Goal: Task Accomplishment & Management: Manage account settings

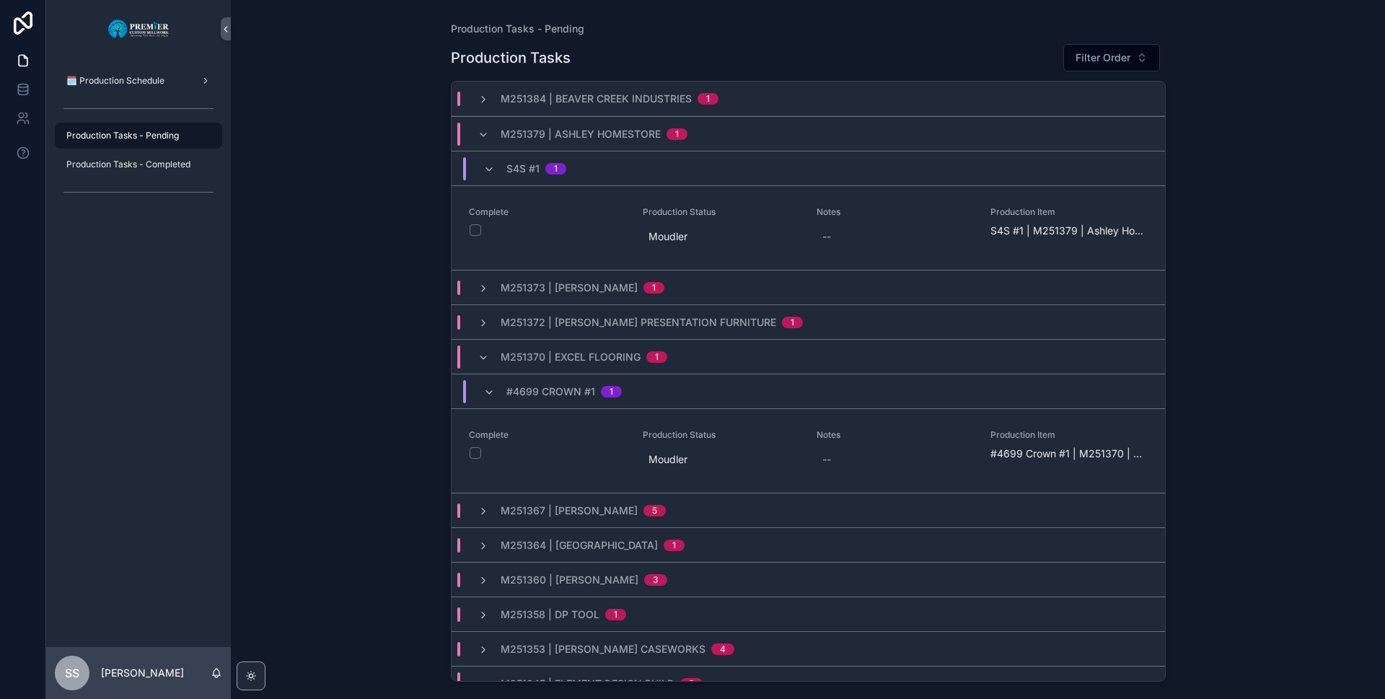
scroll to position [115, 0]
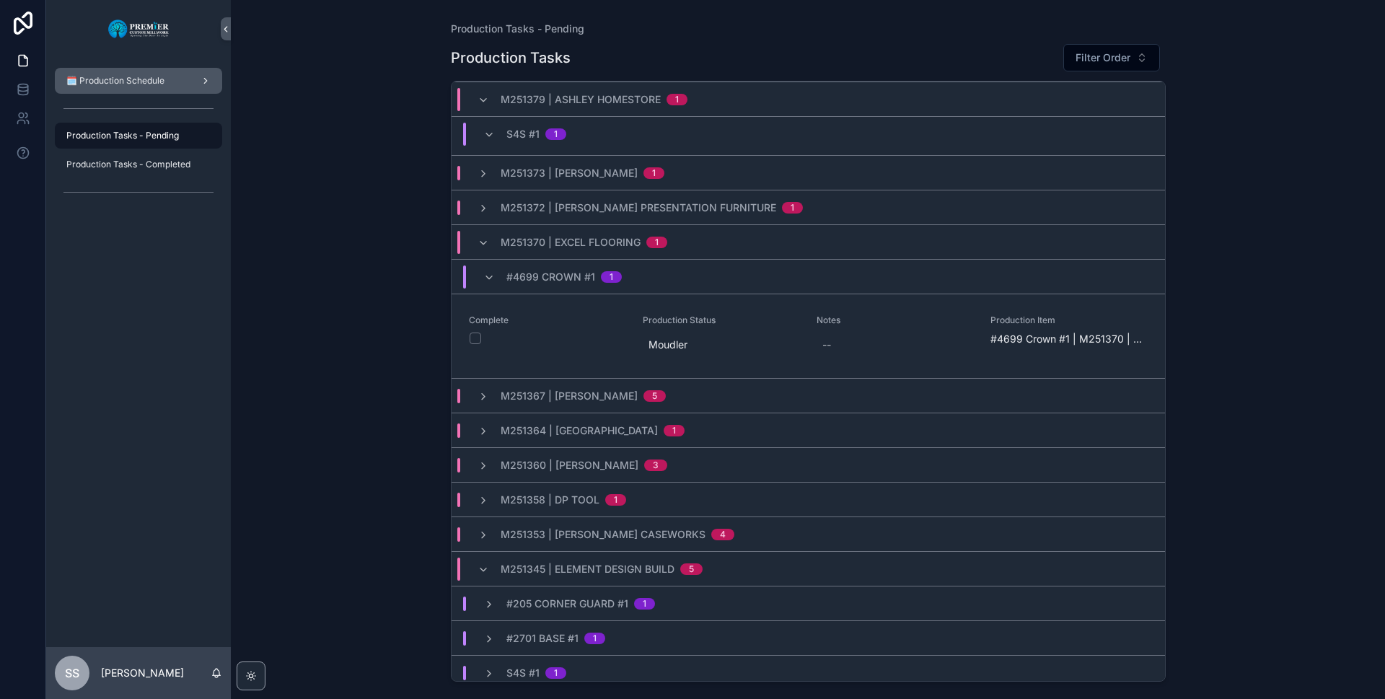
click at [139, 79] on span "🗓️ Production Schedule" at bounding box center [115, 81] width 98 height 12
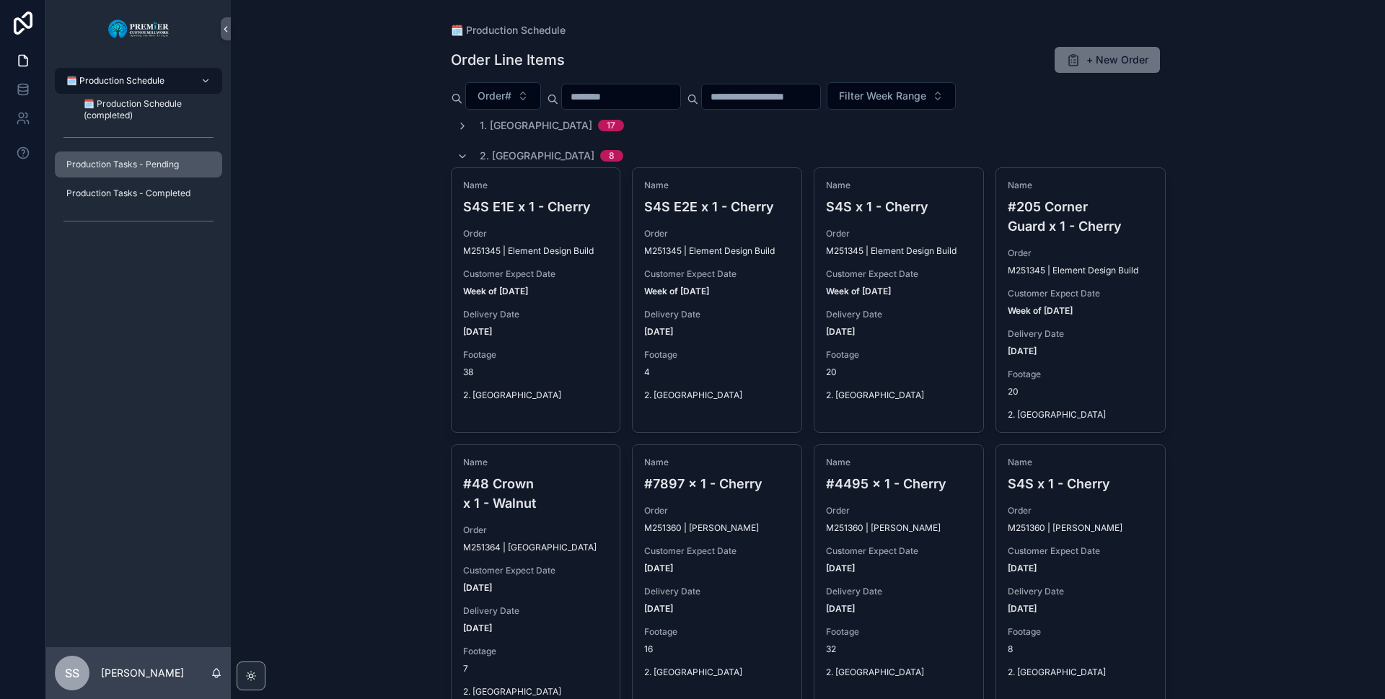
click at [128, 162] on span "Production Tasks - Pending" at bounding box center [122, 165] width 113 height 12
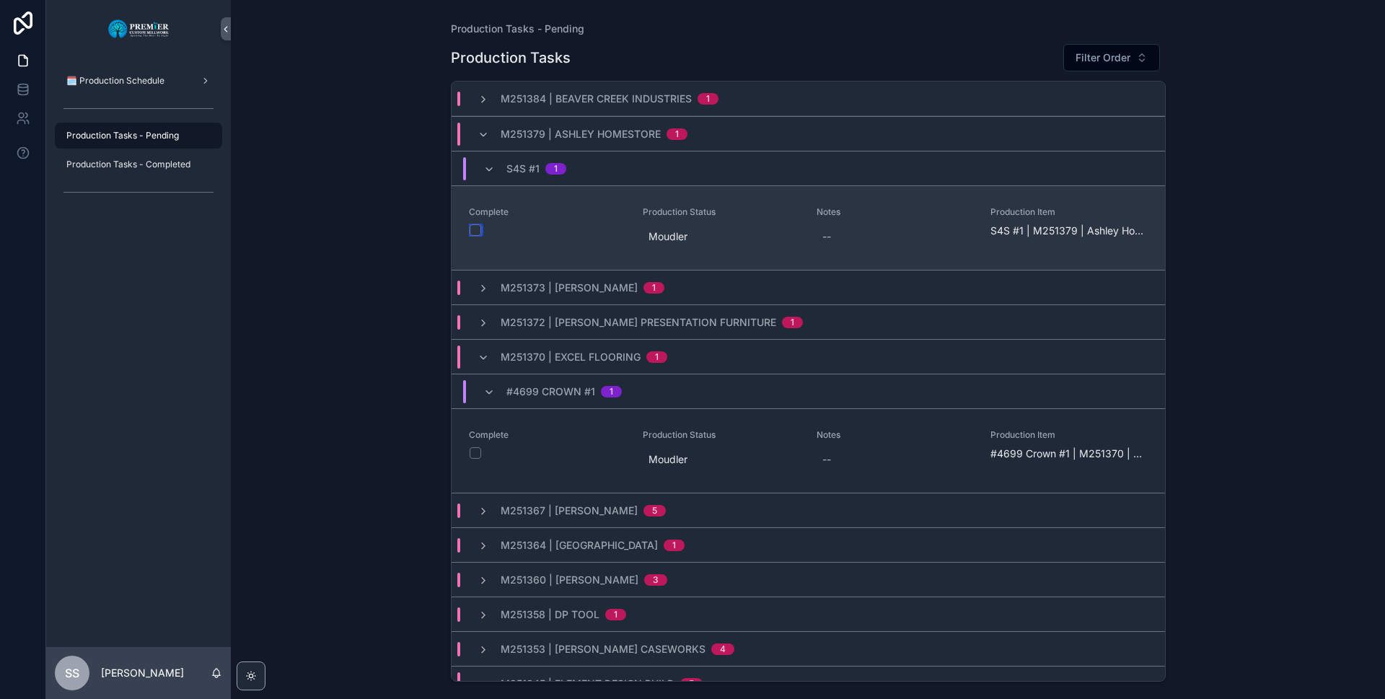
click at [475, 228] on button "scrollable content" at bounding box center [476, 230] width 12 height 12
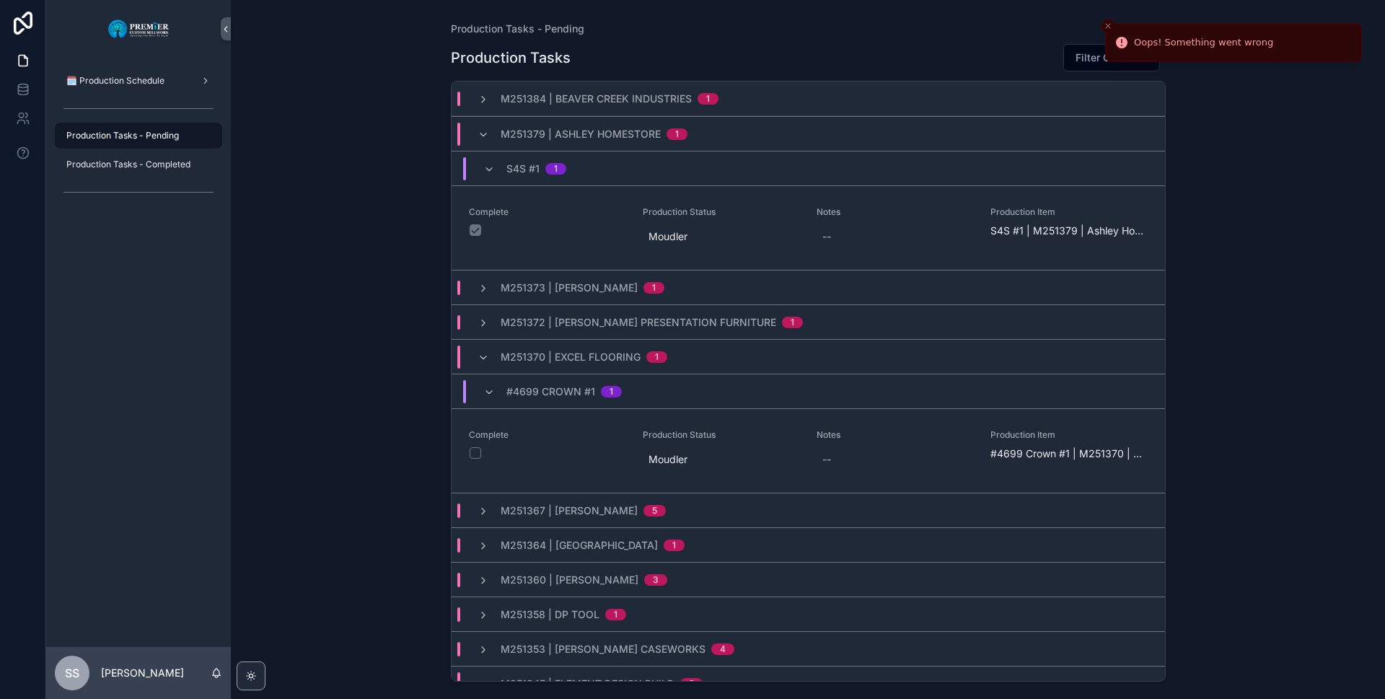
click at [79, 676] on span "SS" at bounding box center [72, 672] width 14 height 17
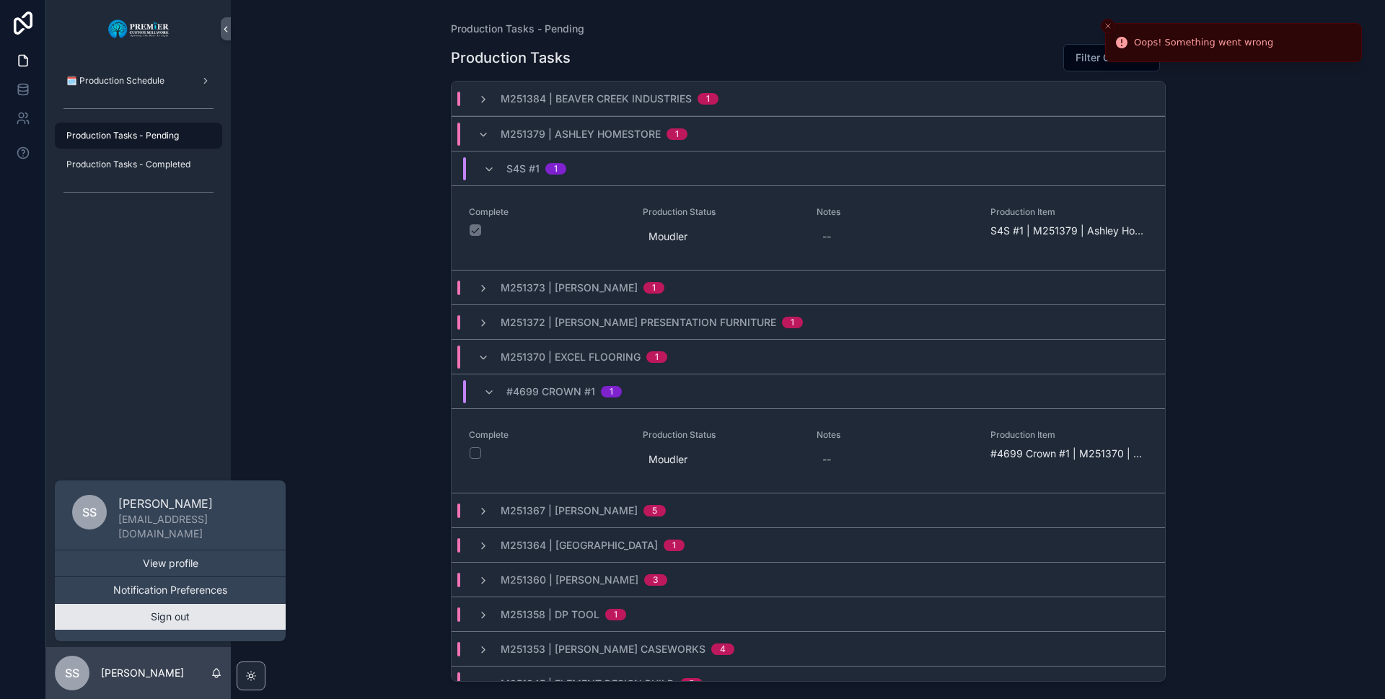
click at [162, 612] on button "Sign out" at bounding box center [170, 617] width 231 height 26
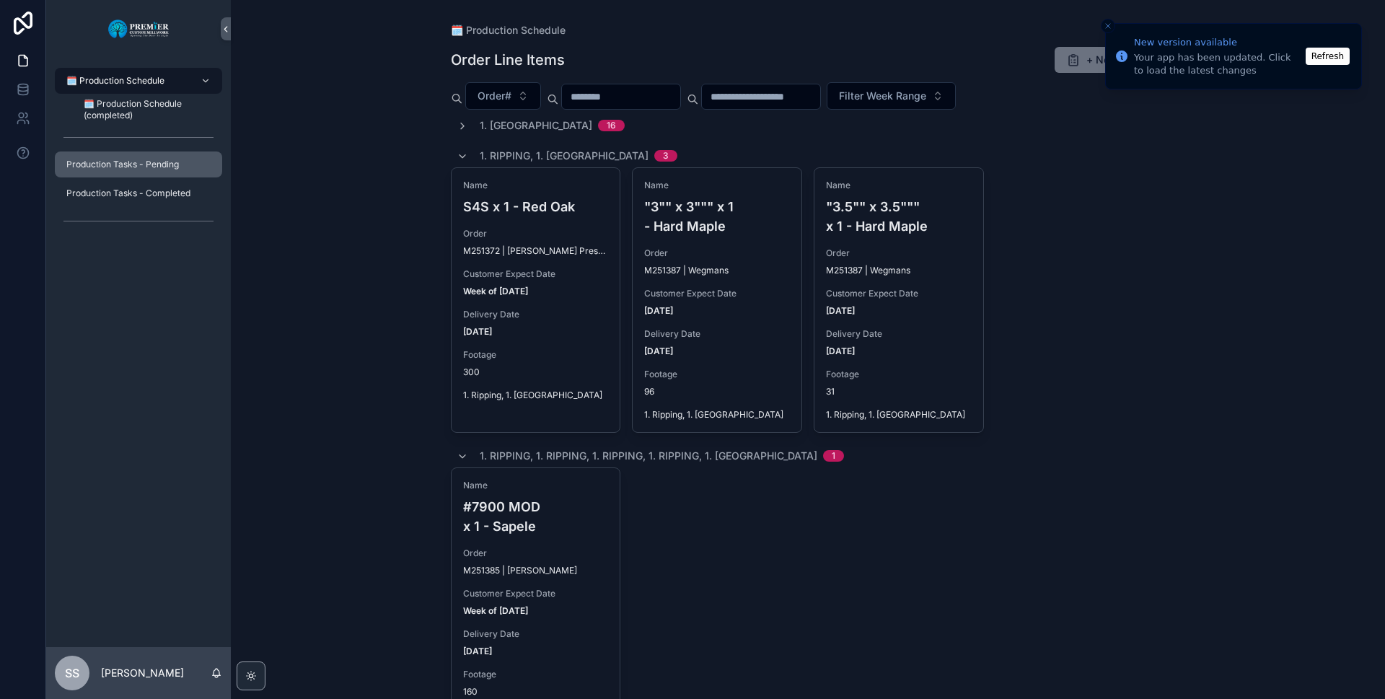
click at [142, 162] on span "Production Tasks - Pending" at bounding box center [122, 165] width 113 height 12
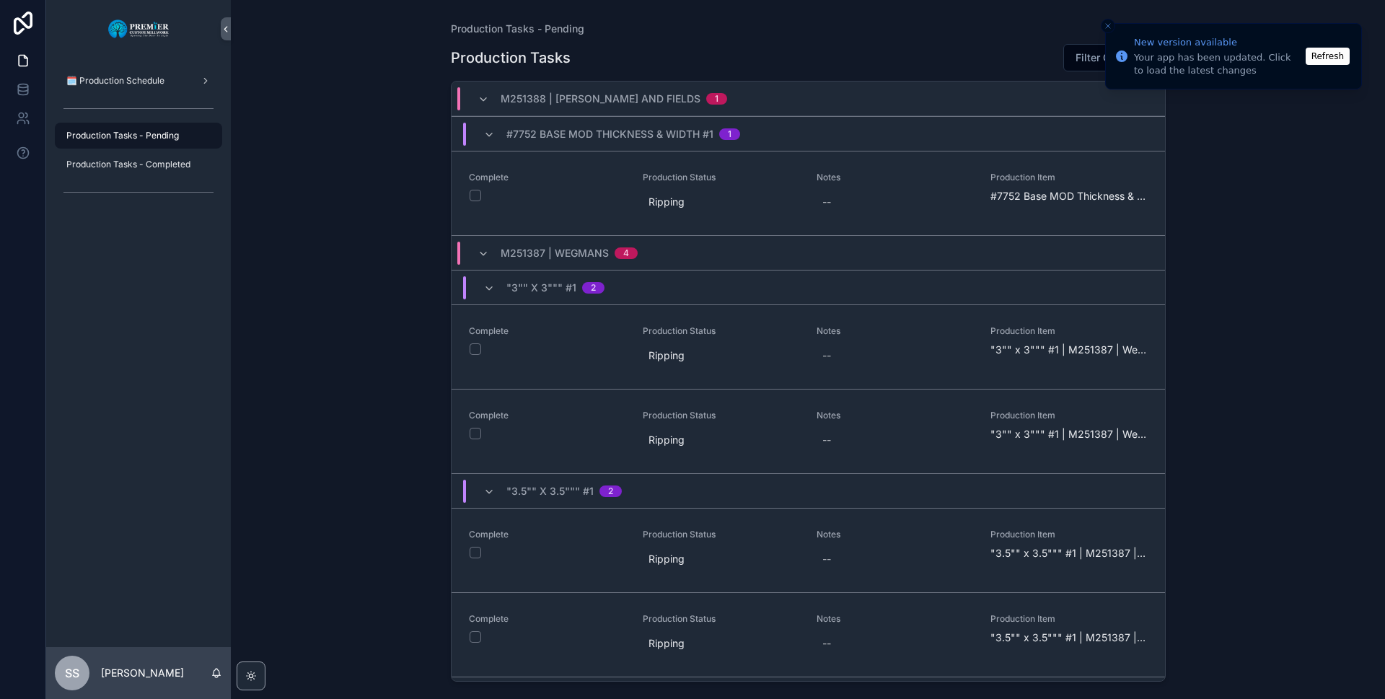
click at [470, 133] on div "#7752 Base MOD Thickness & WIdth #1 1" at bounding box center [611, 134] width 291 height 23
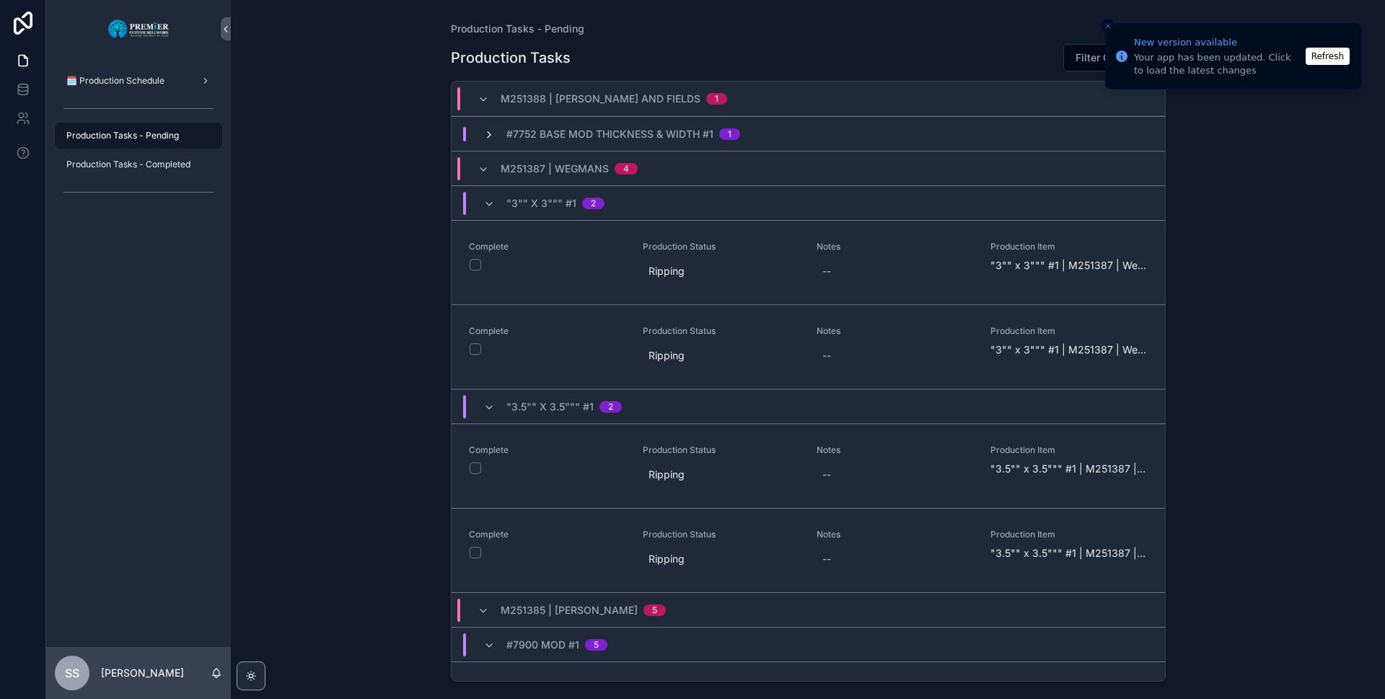
click at [485, 130] on icon "scrollable content" at bounding box center [489, 135] width 12 height 12
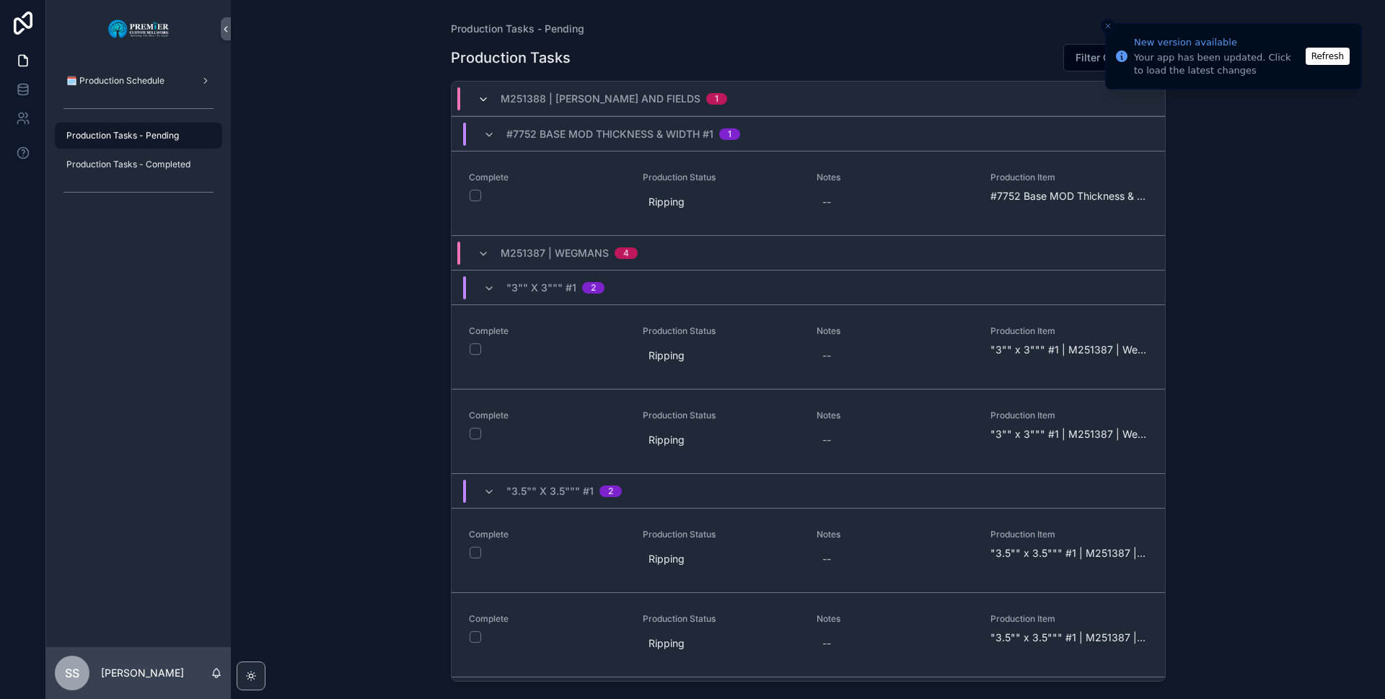
click at [479, 100] on icon "scrollable content" at bounding box center [484, 100] width 12 height 12
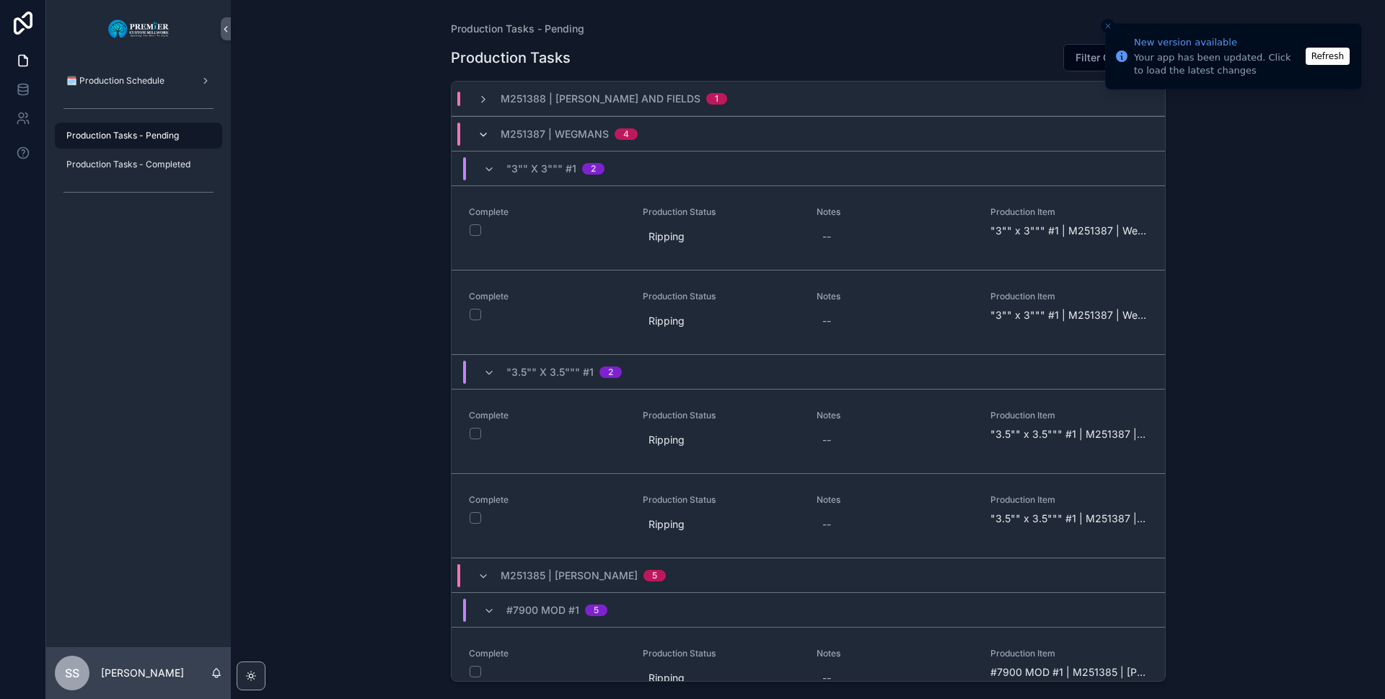
click at [479, 132] on icon "scrollable content" at bounding box center [484, 135] width 12 height 12
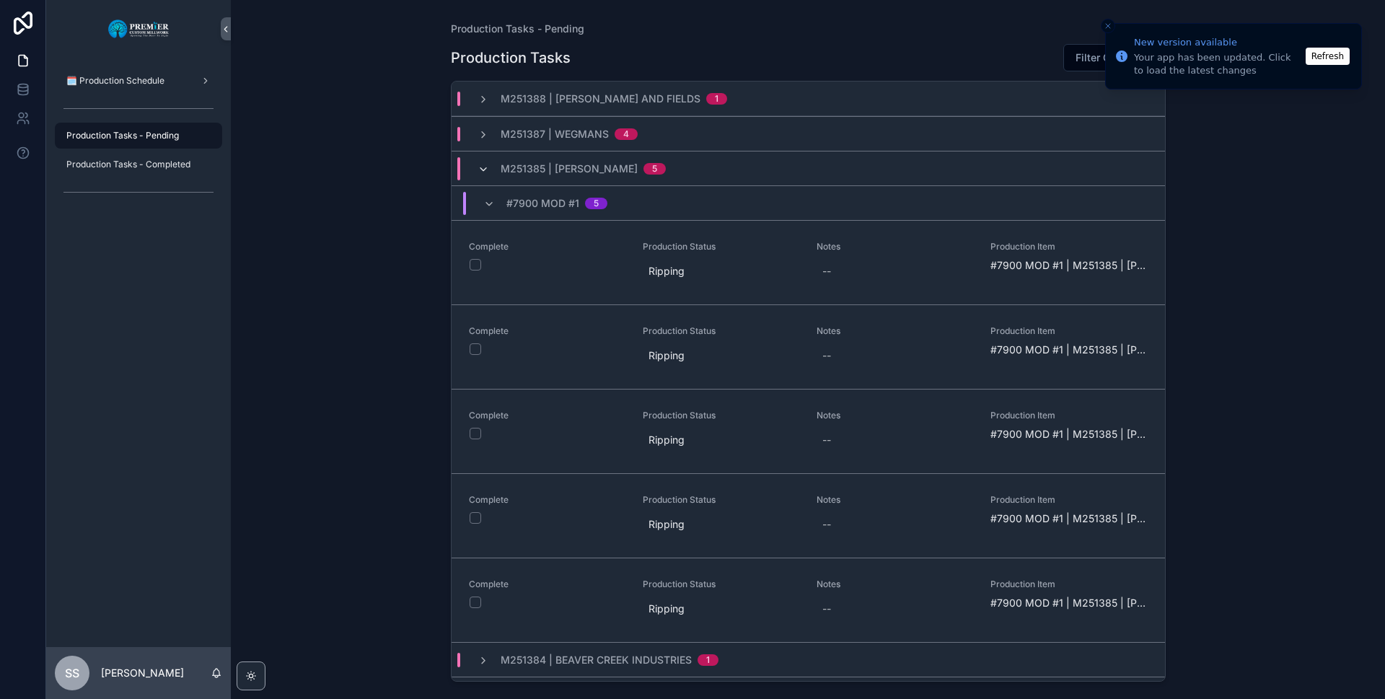
click at [483, 166] on icon "scrollable content" at bounding box center [484, 170] width 12 height 12
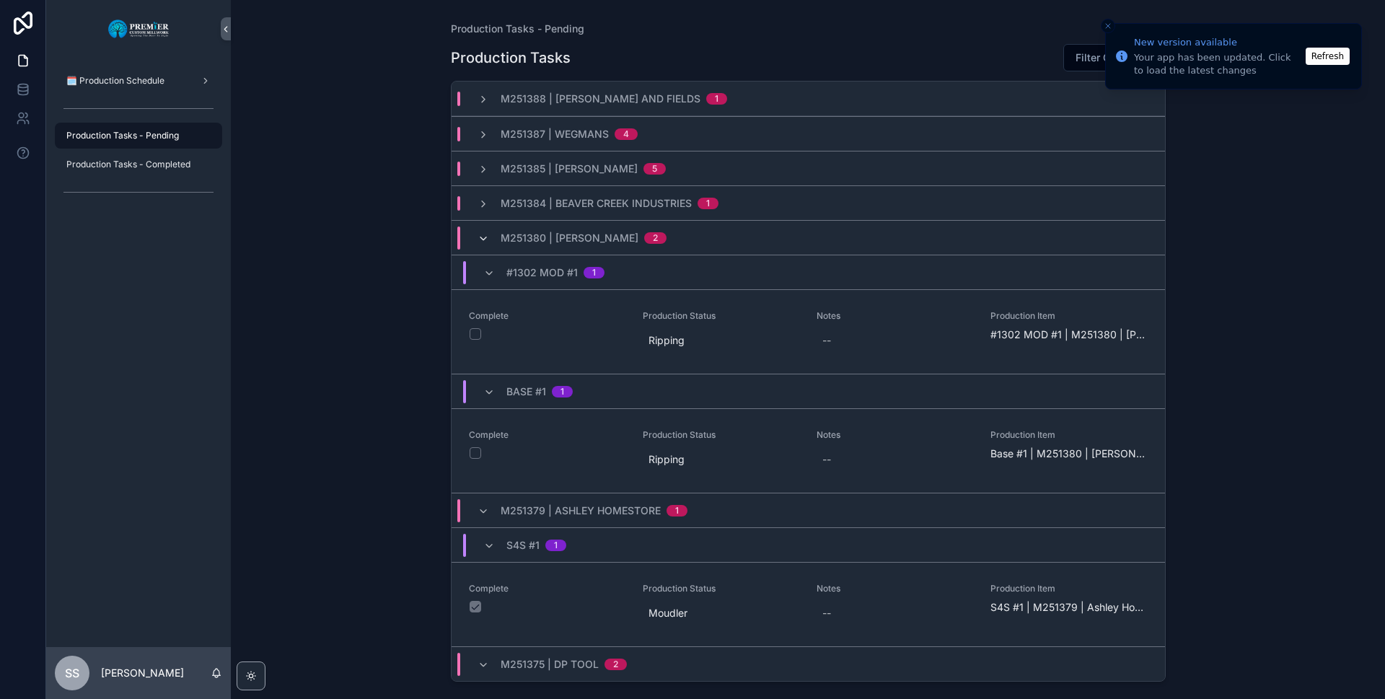
click at [480, 238] on icon "scrollable content" at bounding box center [484, 239] width 12 height 12
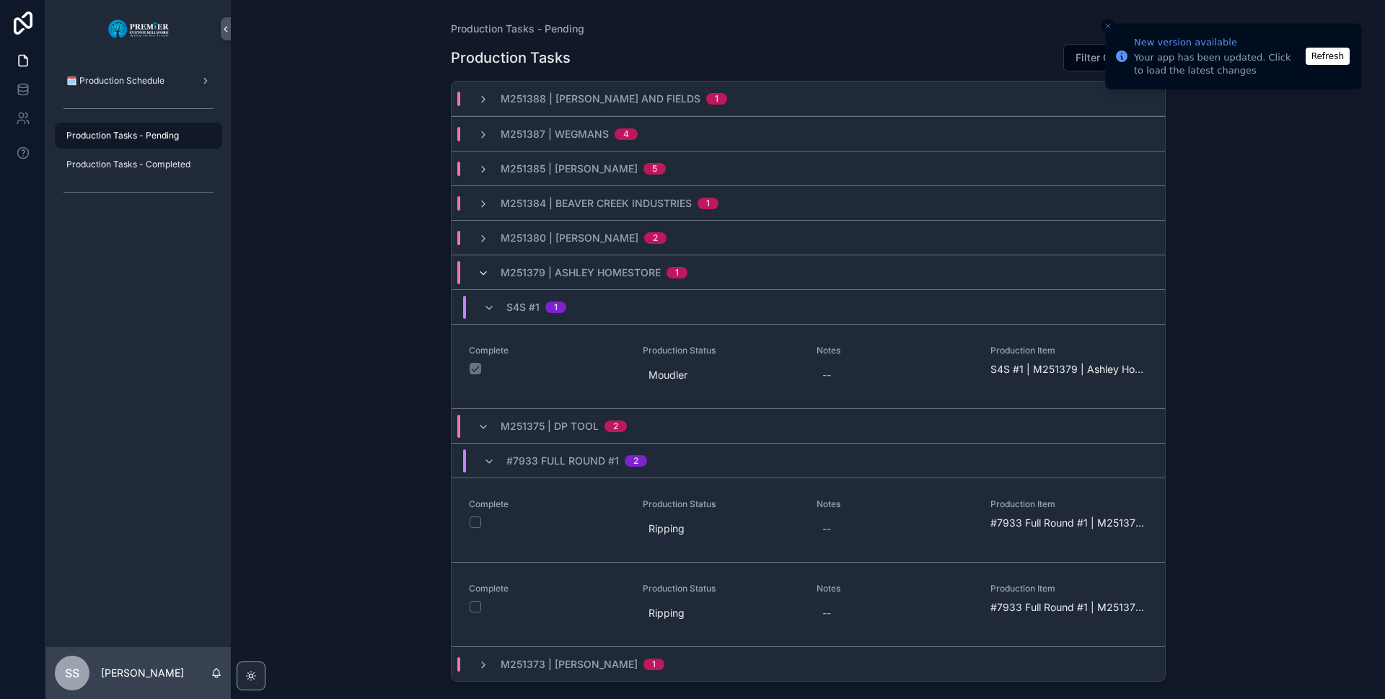
click at [483, 269] on icon "scrollable content" at bounding box center [484, 274] width 12 height 12
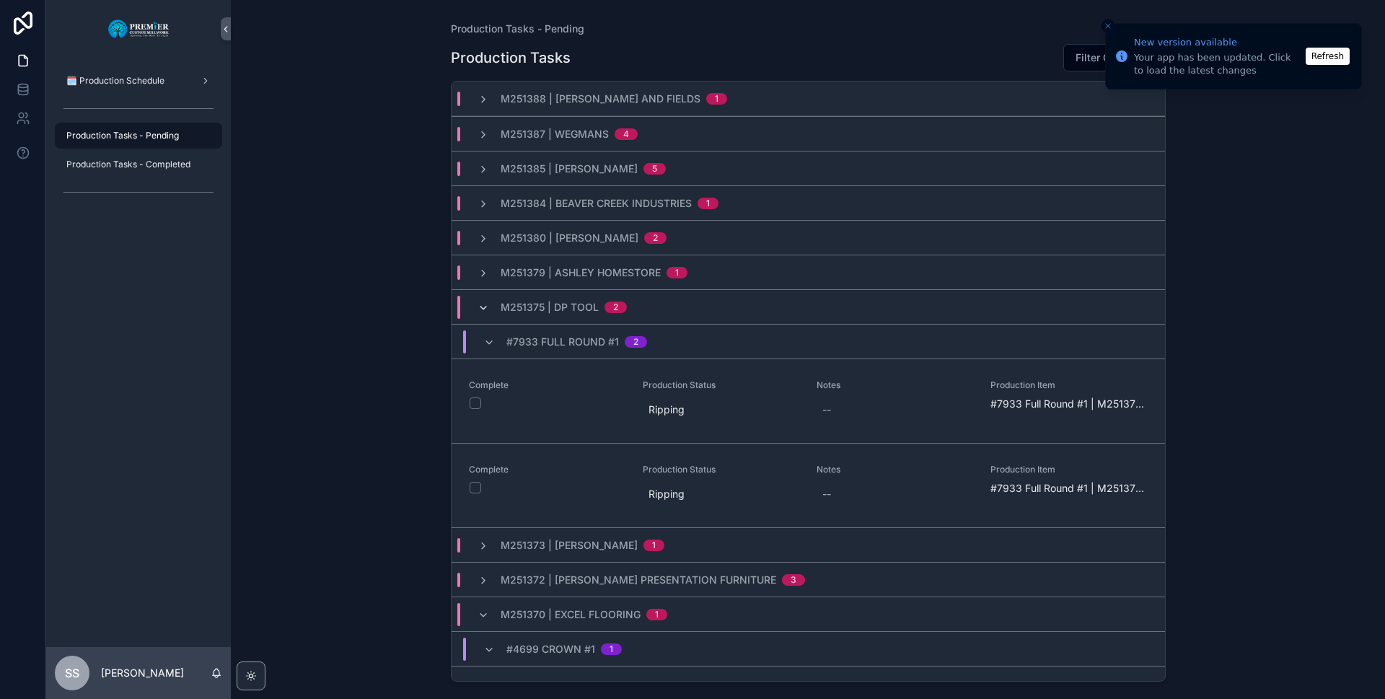
click at [483, 306] on icon "scrollable content" at bounding box center [484, 308] width 12 height 12
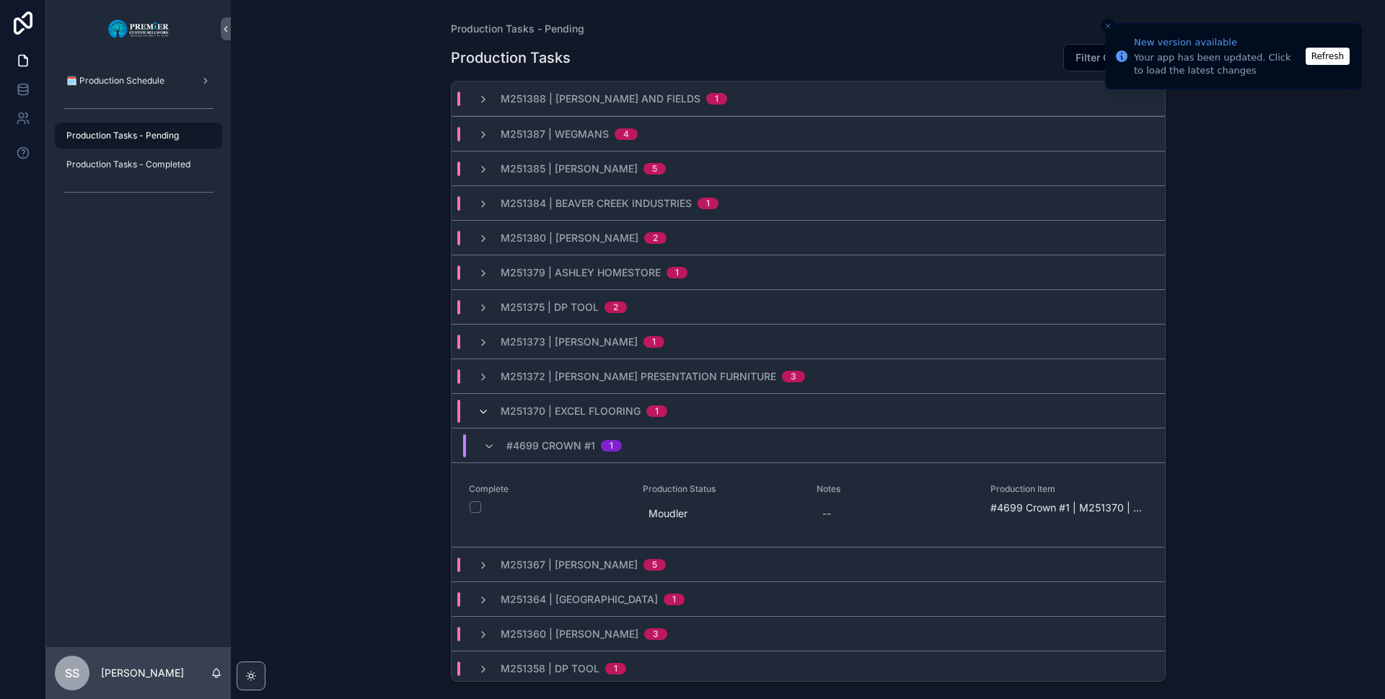
click at [478, 406] on icon "scrollable content" at bounding box center [484, 412] width 12 height 12
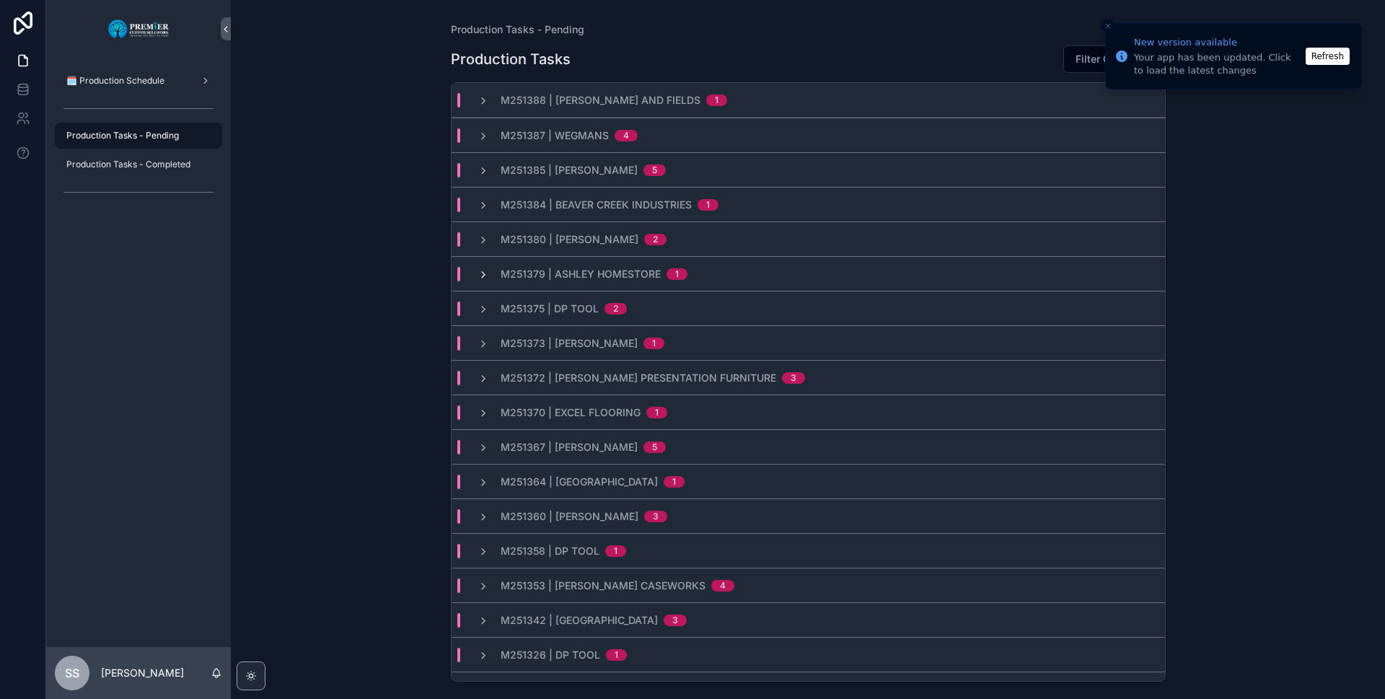
click at [480, 274] on icon "scrollable content" at bounding box center [484, 275] width 12 height 12
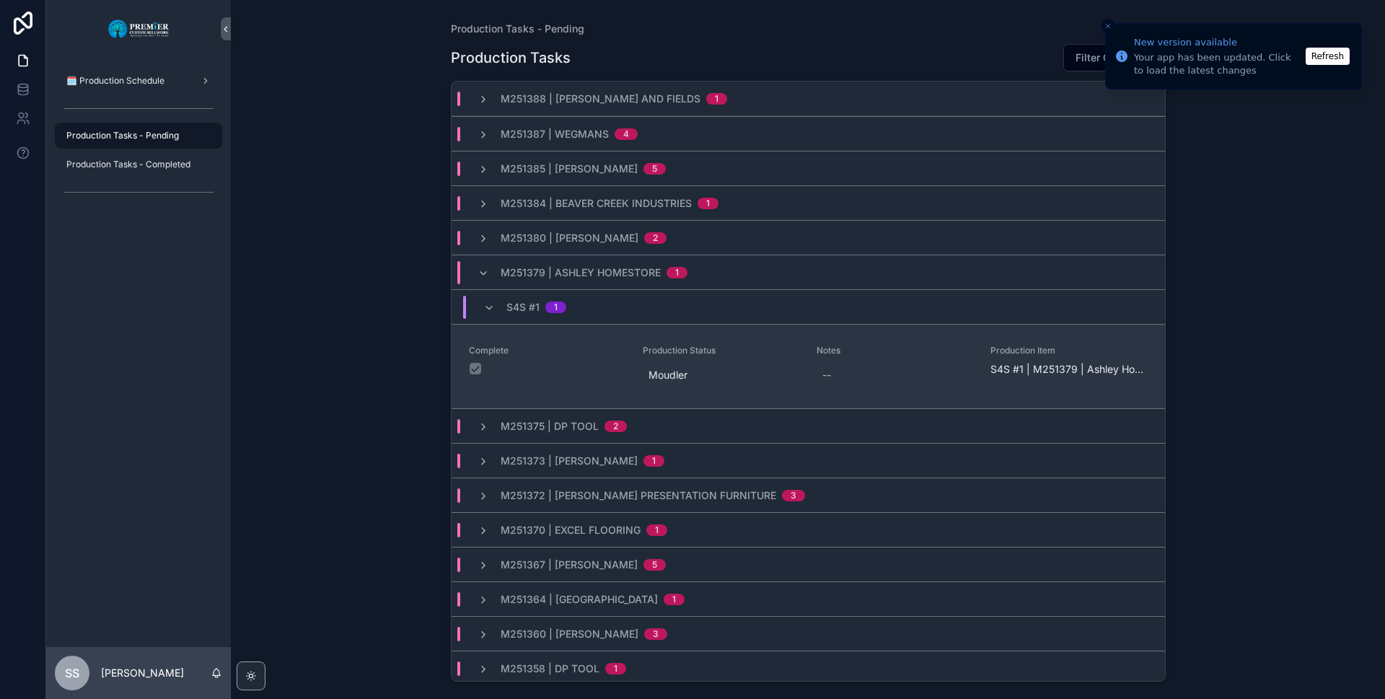
click at [475, 368] on button "scrollable content" at bounding box center [476, 369] width 12 height 12
click at [476, 364] on button "scrollable content" at bounding box center [476, 369] width 12 height 12
click at [473, 369] on button "scrollable content" at bounding box center [476, 369] width 12 height 12
click at [474, 369] on button "scrollable content" at bounding box center [476, 369] width 12 height 12
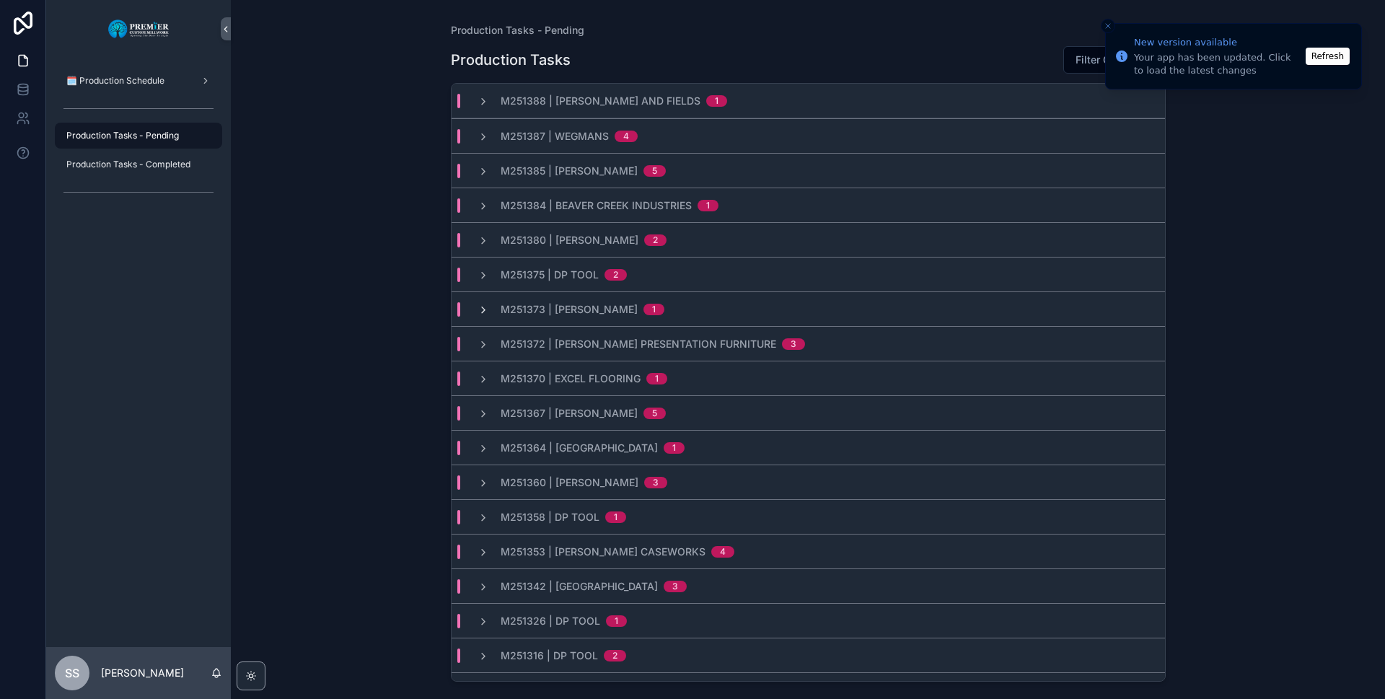
click at [481, 308] on icon "scrollable content" at bounding box center [484, 310] width 12 height 12
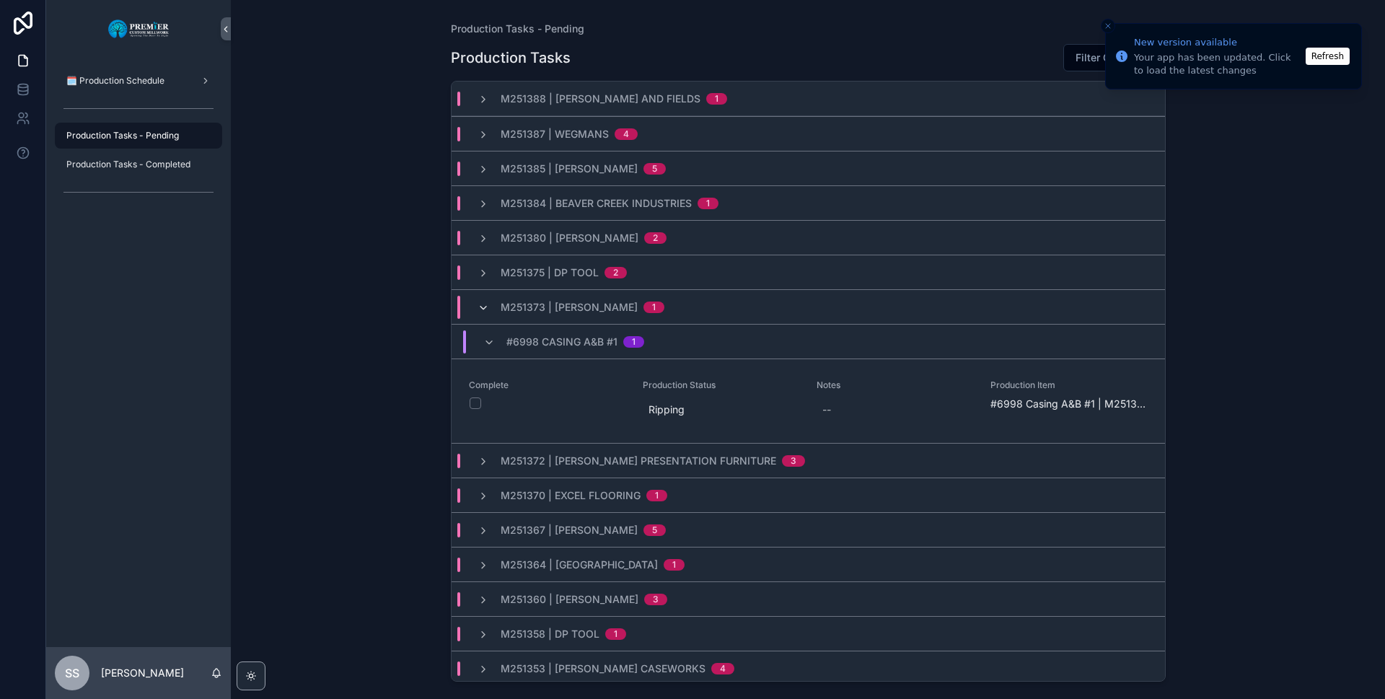
click at [486, 304] on icon "scrollable content" at bounding box center [484, 308] width 12 height 12
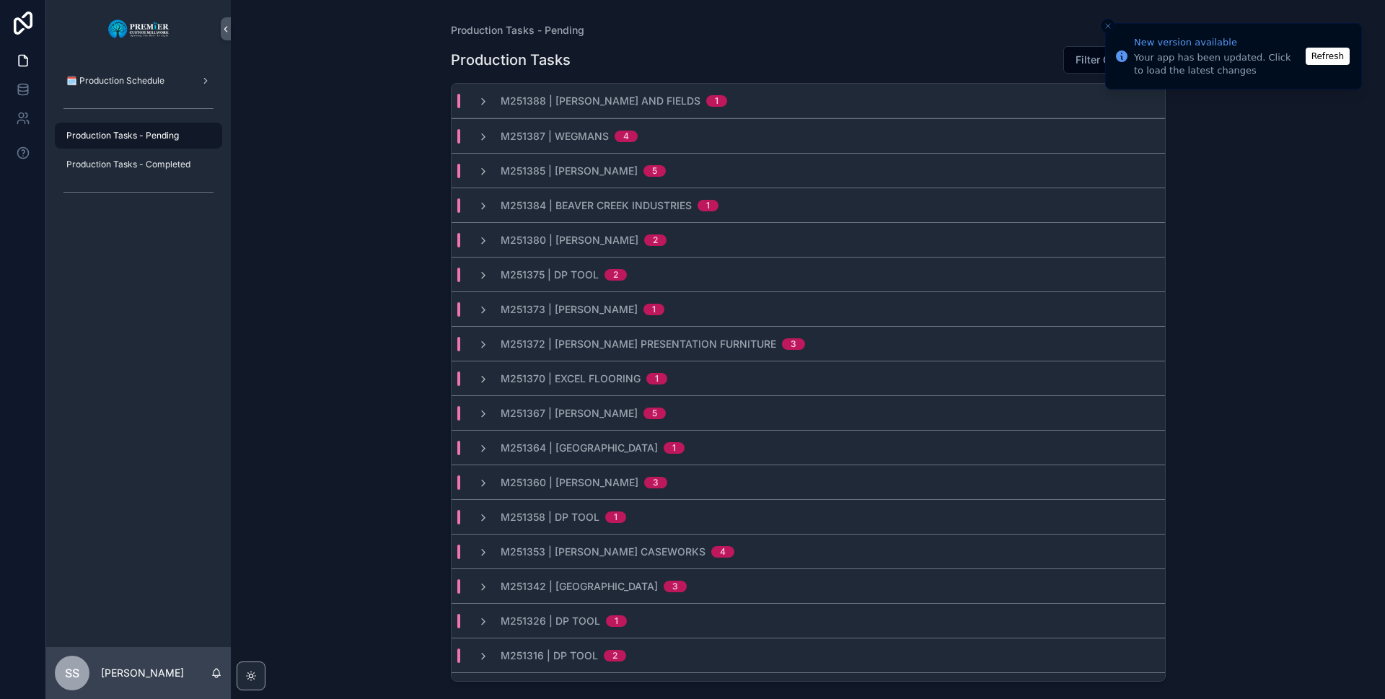
click at [482, 305] on icon "scrollable content" at bounding box center [484, 310] width 12 height 12
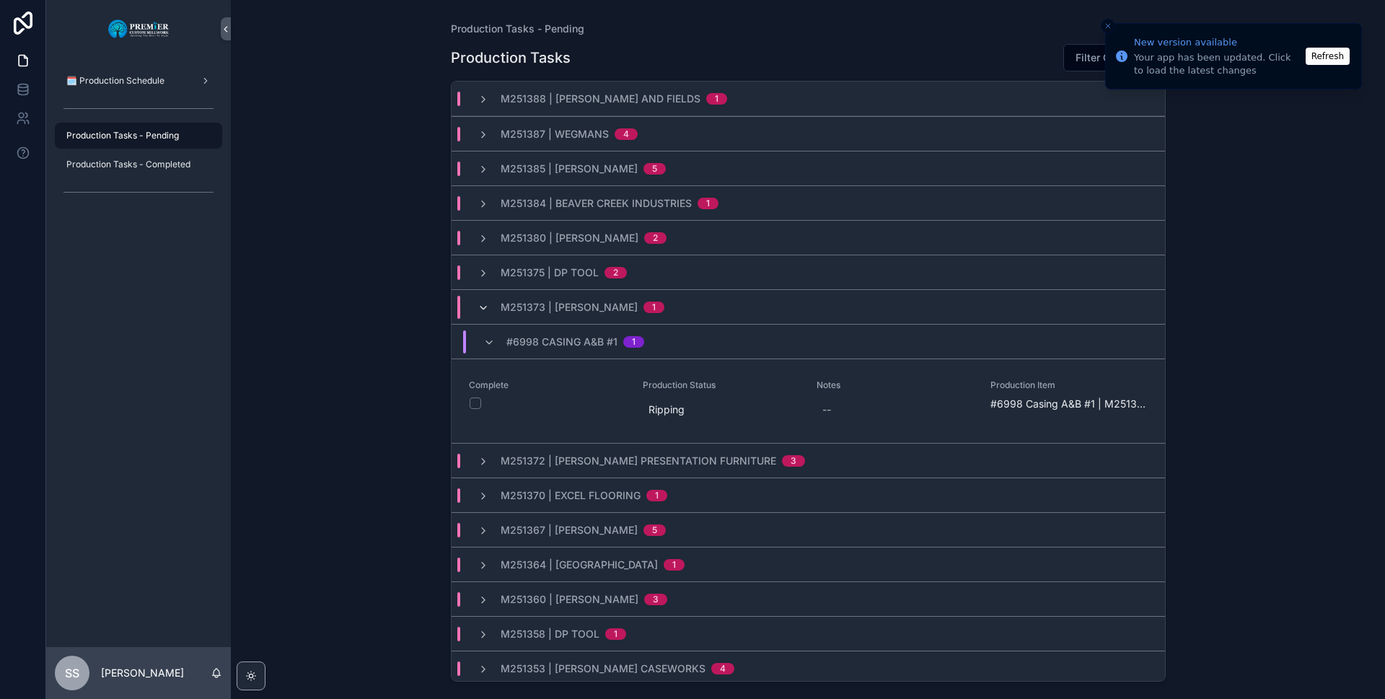
click at [482, 307] on icon "scrollable content" at bounding box center [484, 308] width 12 height 12
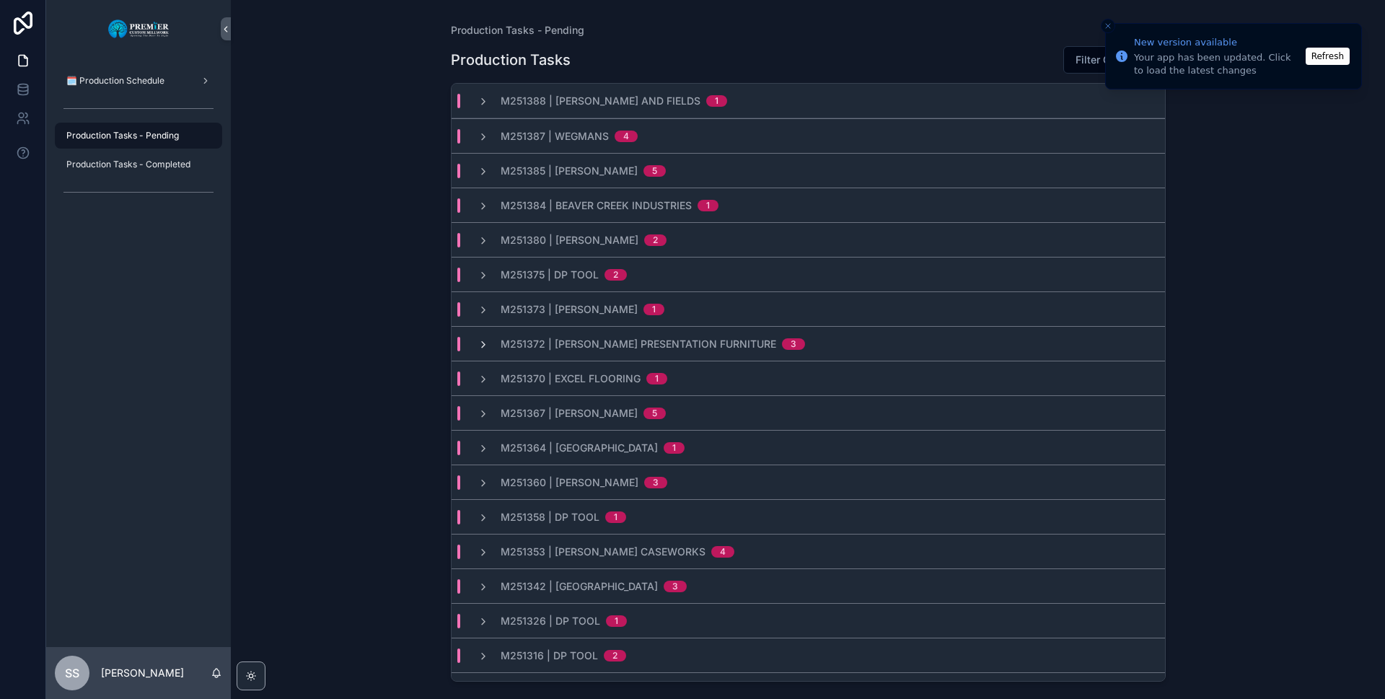
click at [478, 343] on icon "scrollable content" at bounding box center [484, 345] width 12 height 12
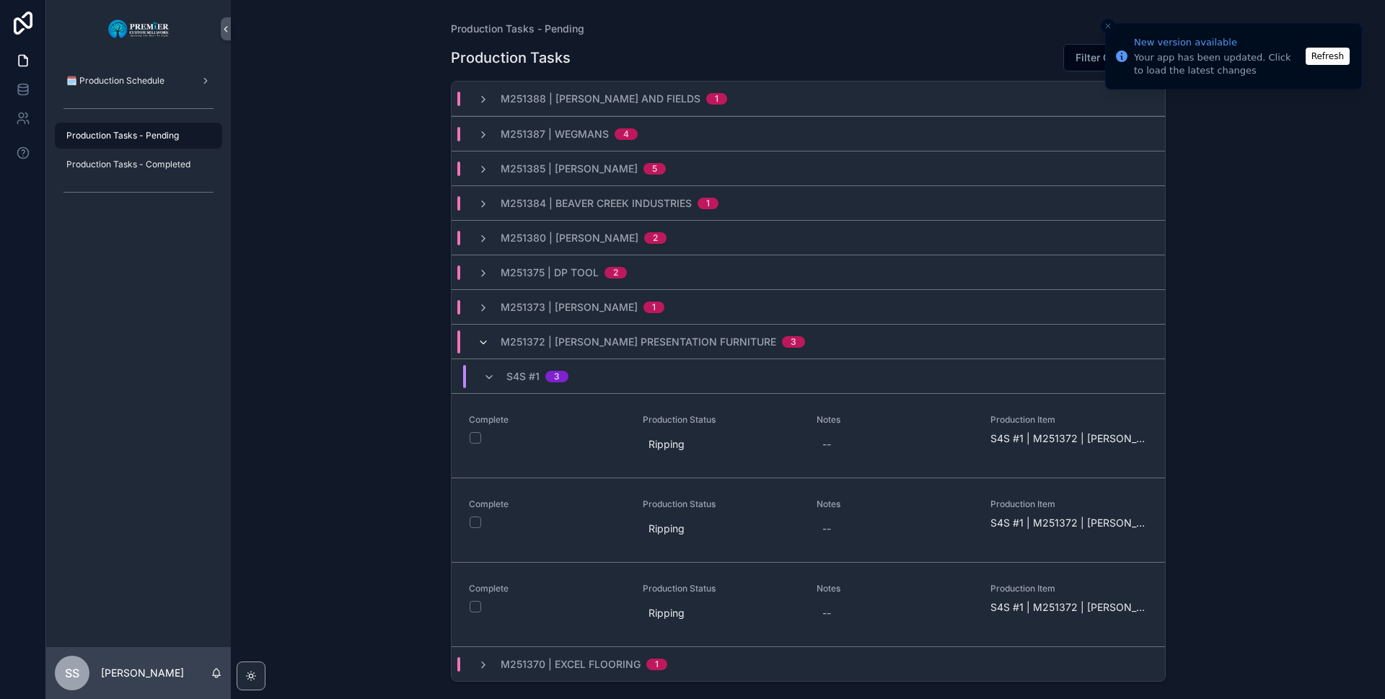
click at [481, 342] on icon "scrollable content" at bounding box center [484, 343] width 12 height 12
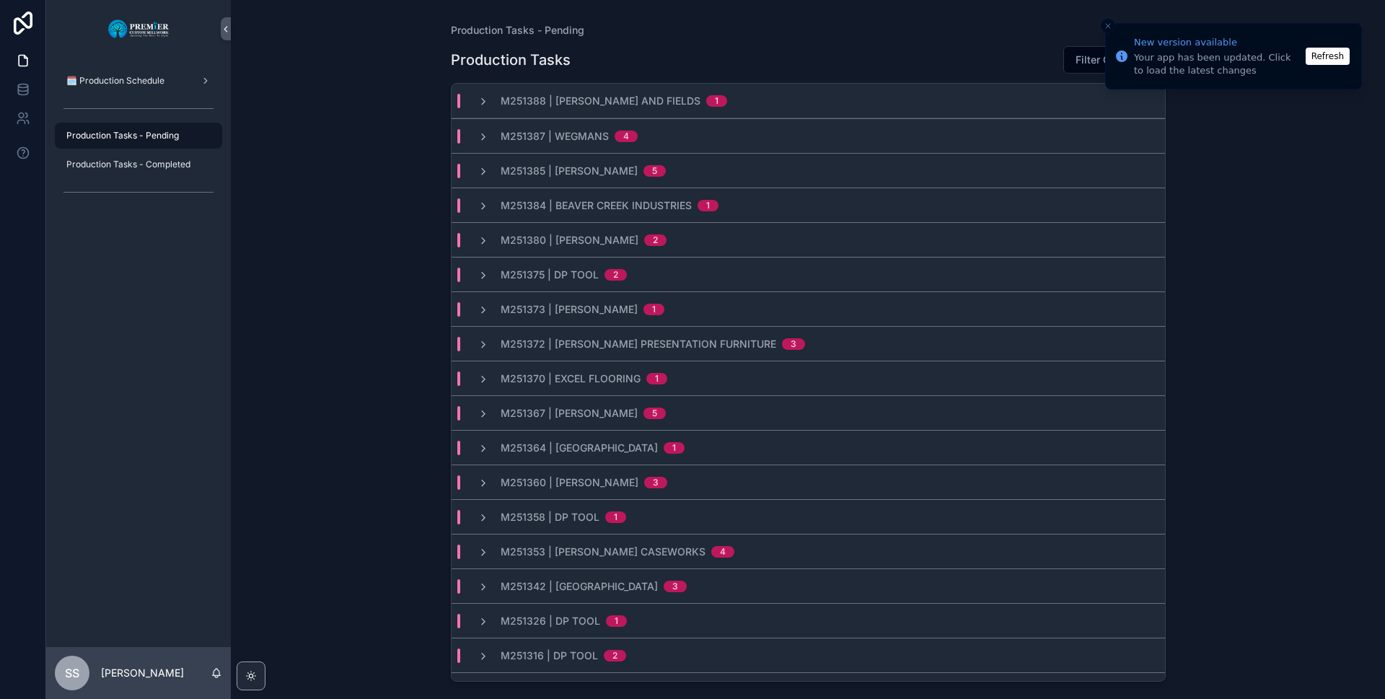
click at [340, 446] on div "Production Tasks - Pending Production Tasks Filter Order M251388 | [PERSON_NAME…" at bounding box center [808, 349] width 1154 height 699
click at [482, 448] on icon "scrollable content" at bounding box center [484, 449] width 12 height 12
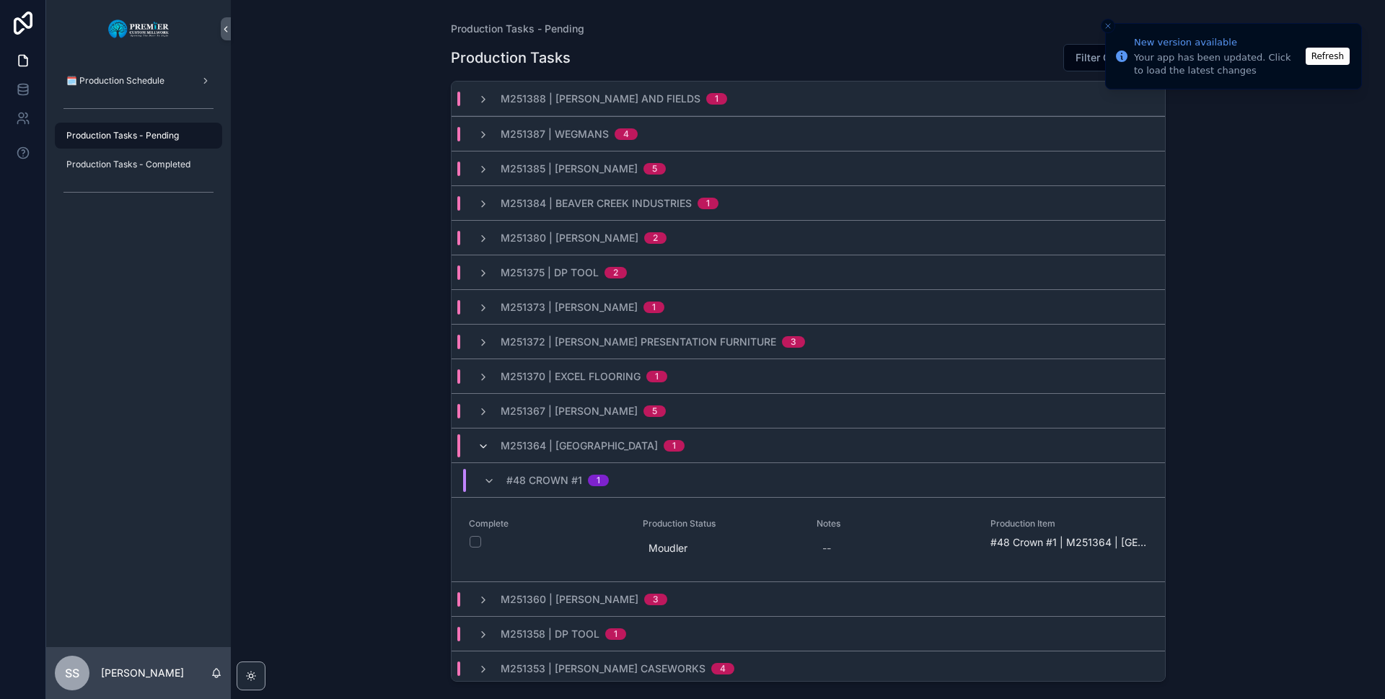
click at [482, 446] on icon "scrollable content" at bounding box center [484, 447] width 12 height 12
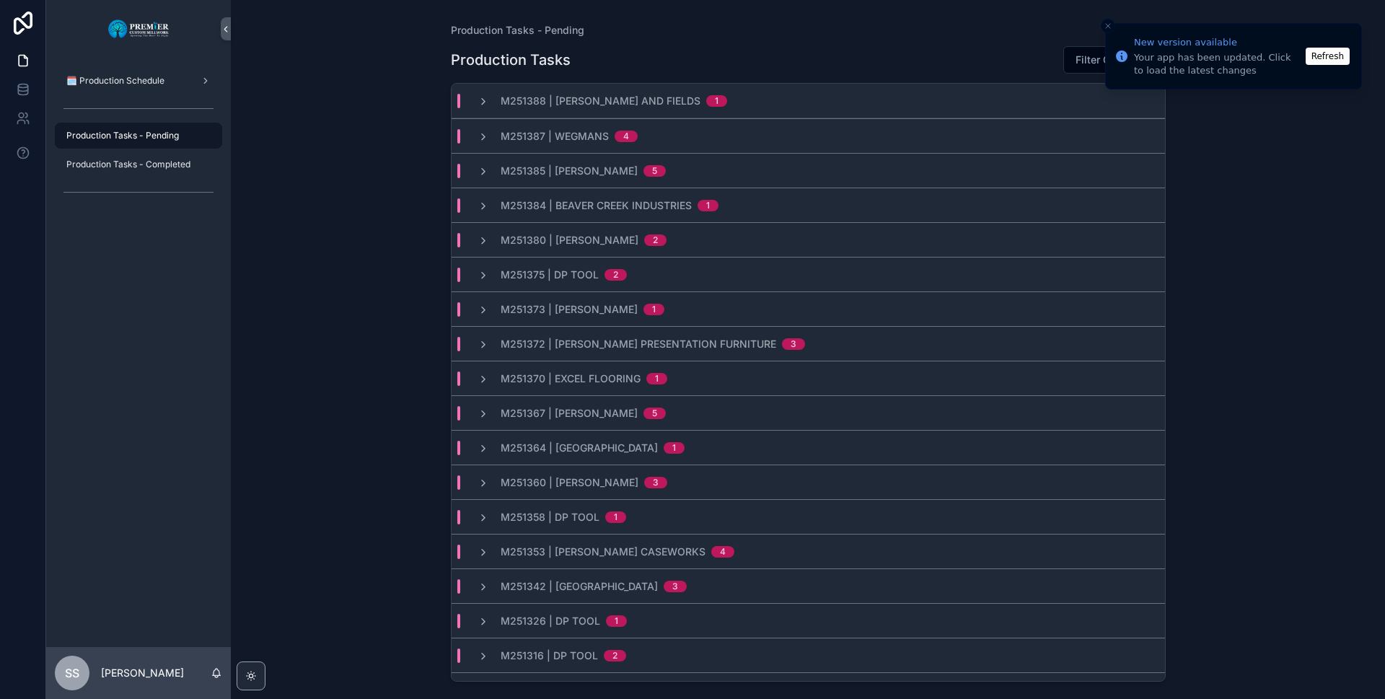
click at [479, 482] on icon "scrollable content" at bounding box center [484, 484] width 12 height 12
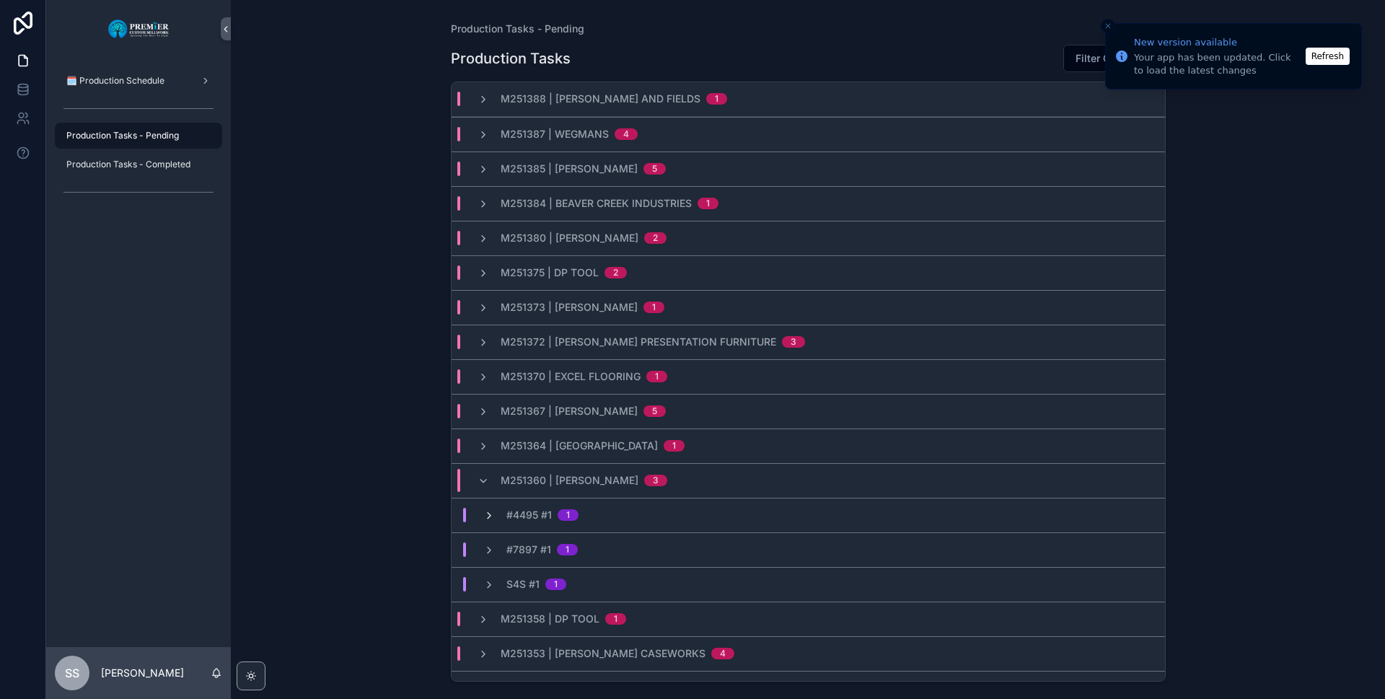
click at [486, 516] on icon "scrollable content" at bounding box center [489, 516] width 12 height 12
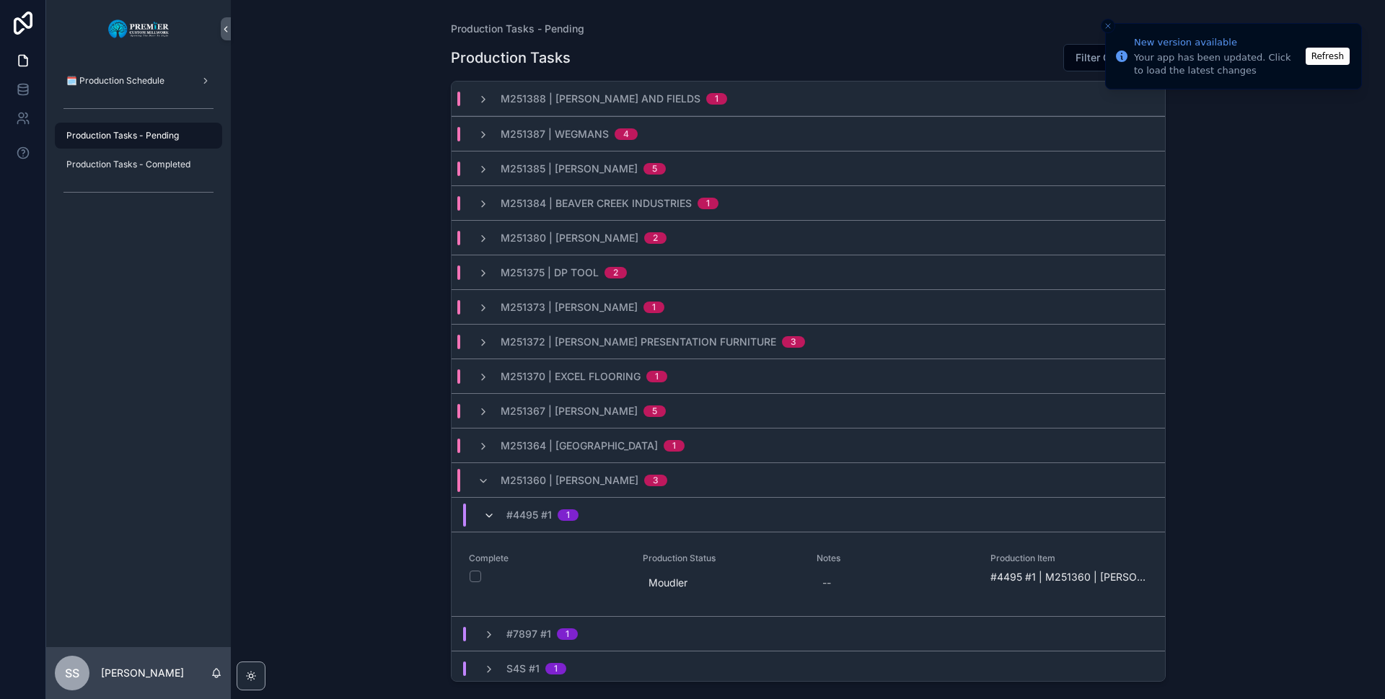
click at [486, 515] on icon "scrollable content" at bounding box center [489, 516] width 12 height 12
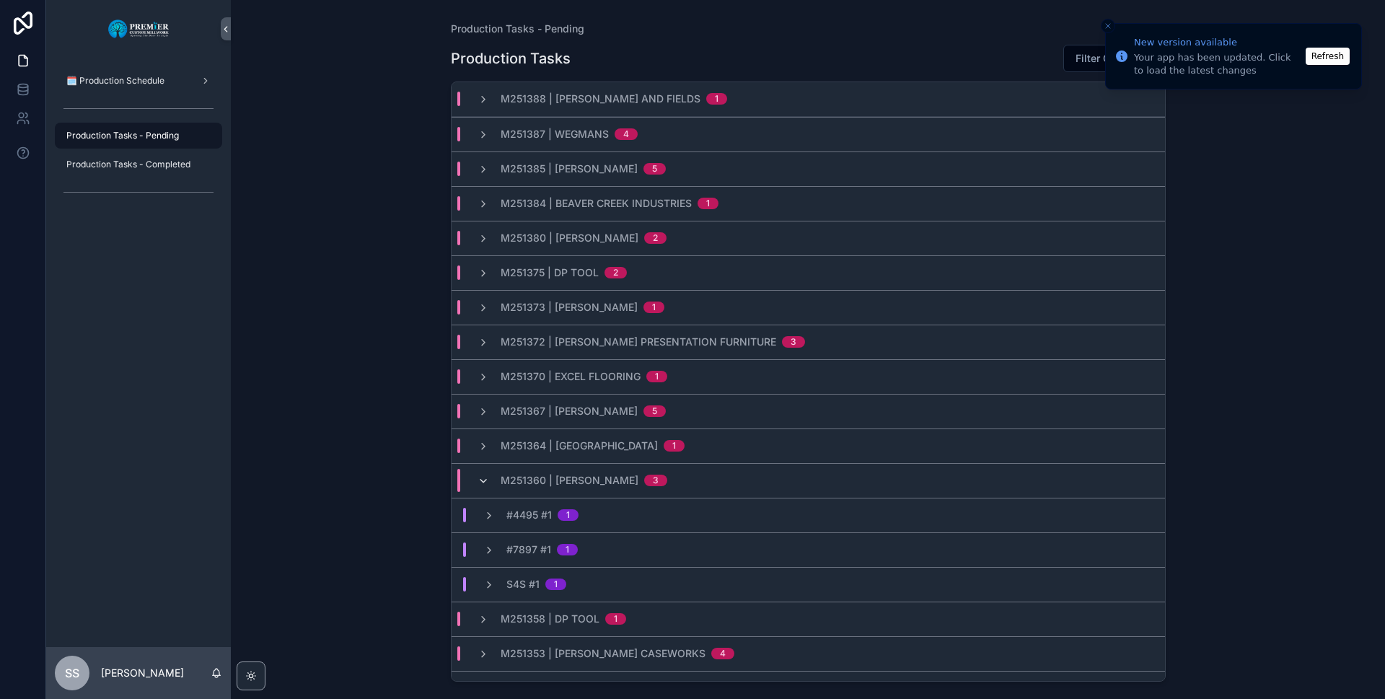
click at [481, 480] on icon "scrollable content" at bounding box center [484, 481] width 12 height 12
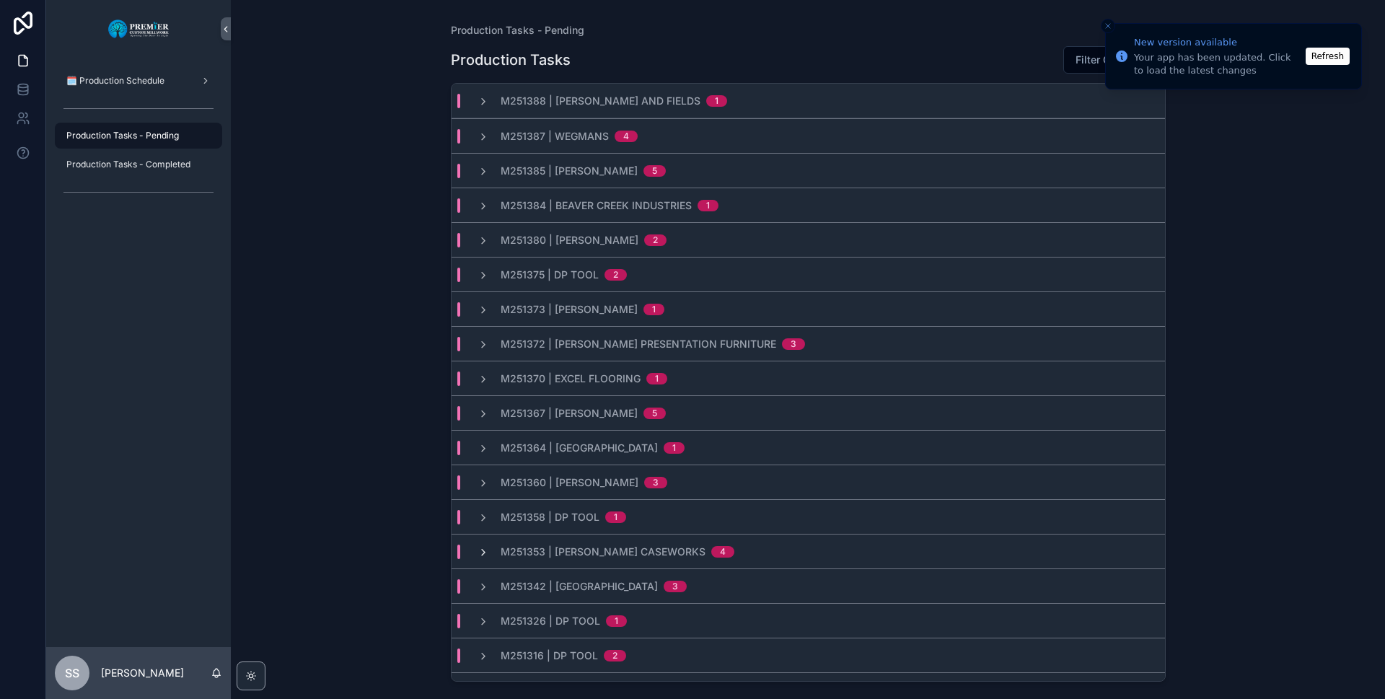
click at [483, 553] on icon "scrollable content" at bounding box center [484, 553] width 12 height 12
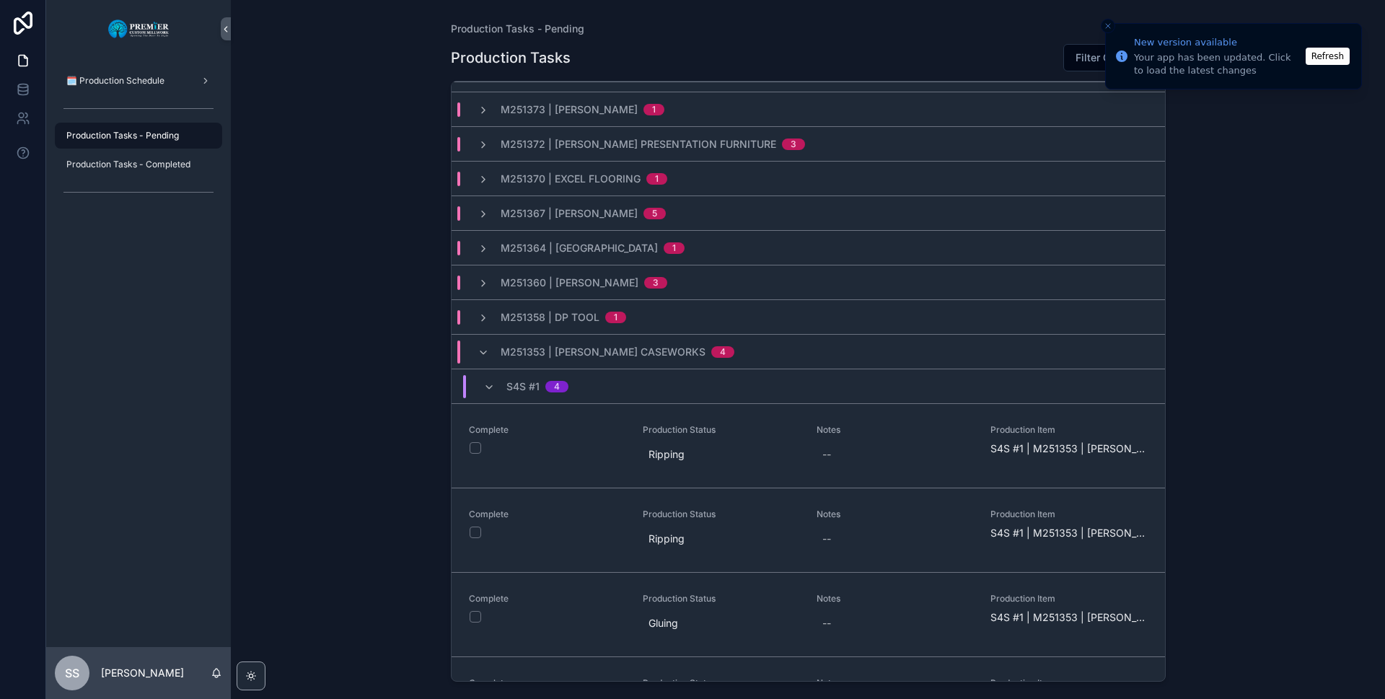
scroll to position [198, 0]
click at [481, 351] on icon "scrollable content" at bounding box center [484, 352] width 12 height 12
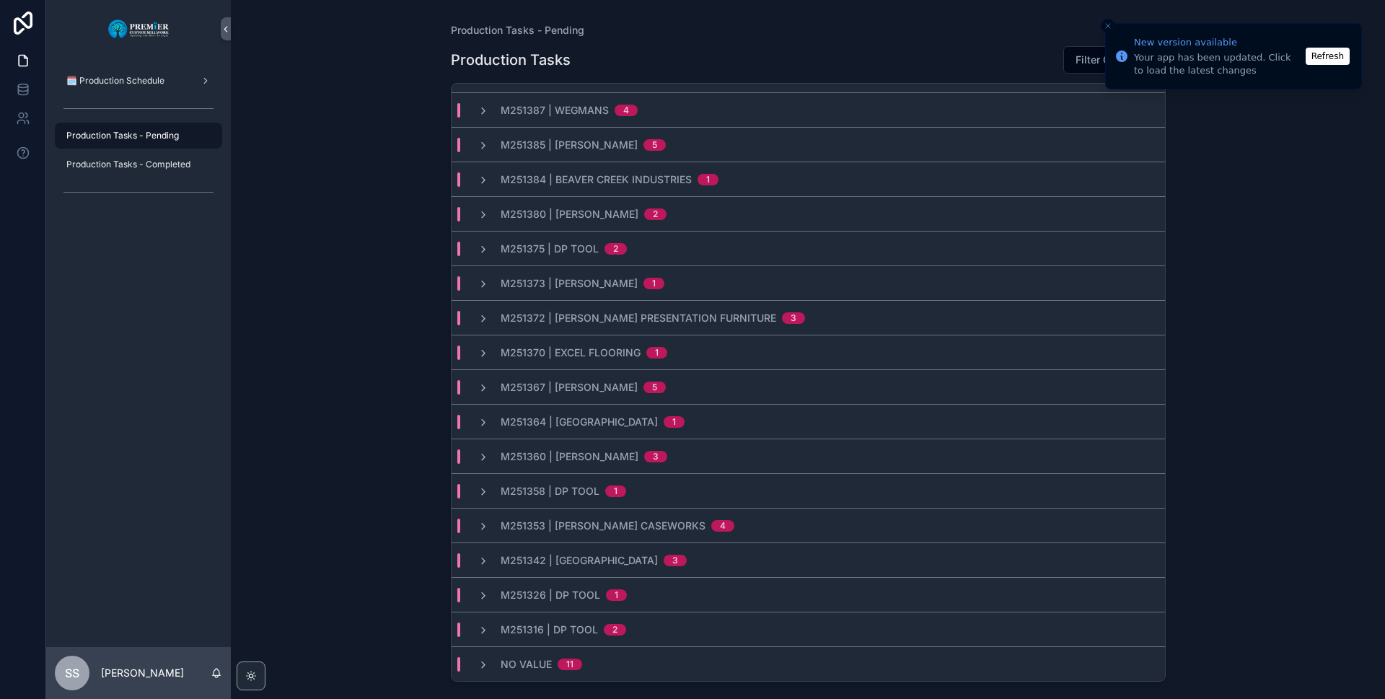
scroll to position [0, 0]
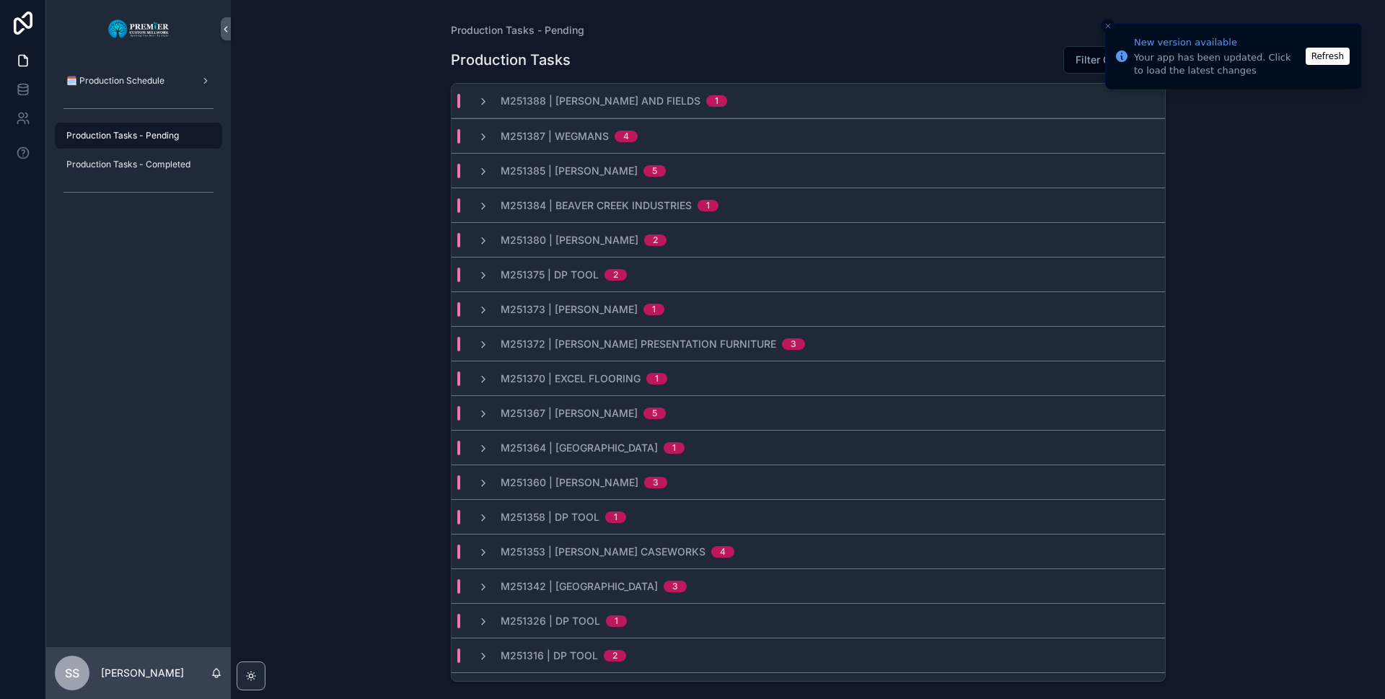
click at [482, 587] on icon "scrollable content" at bounding box center [484, 587] width 12 height 12
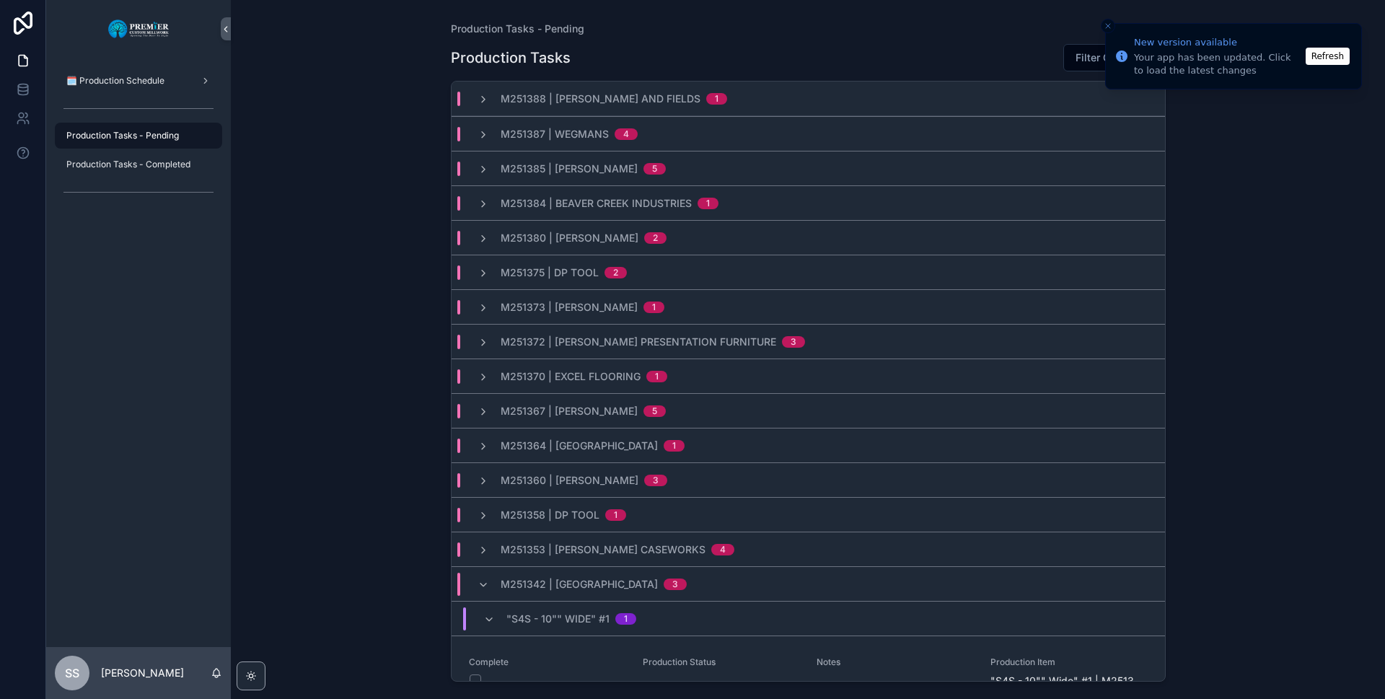
scroll to position [381, 0]
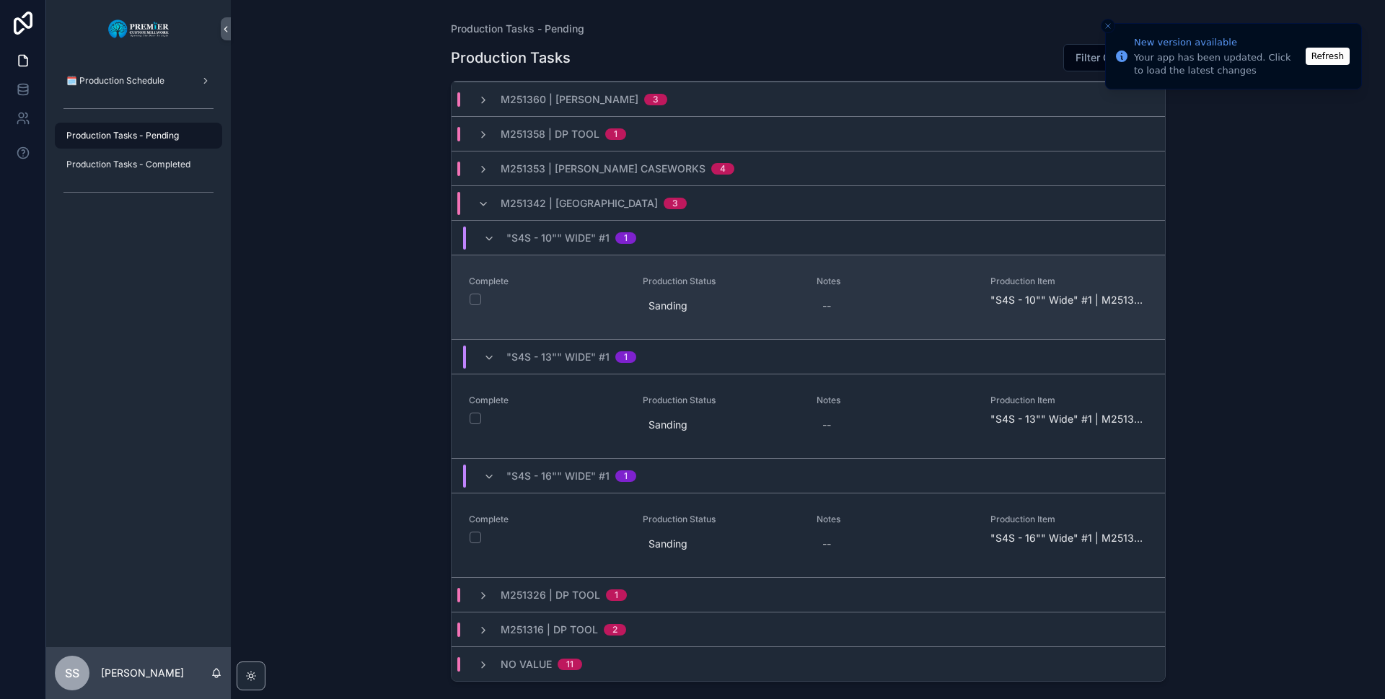
click at [471, 296] on button "scrollable content" at bounding box center [476, 300] width 12 height 12
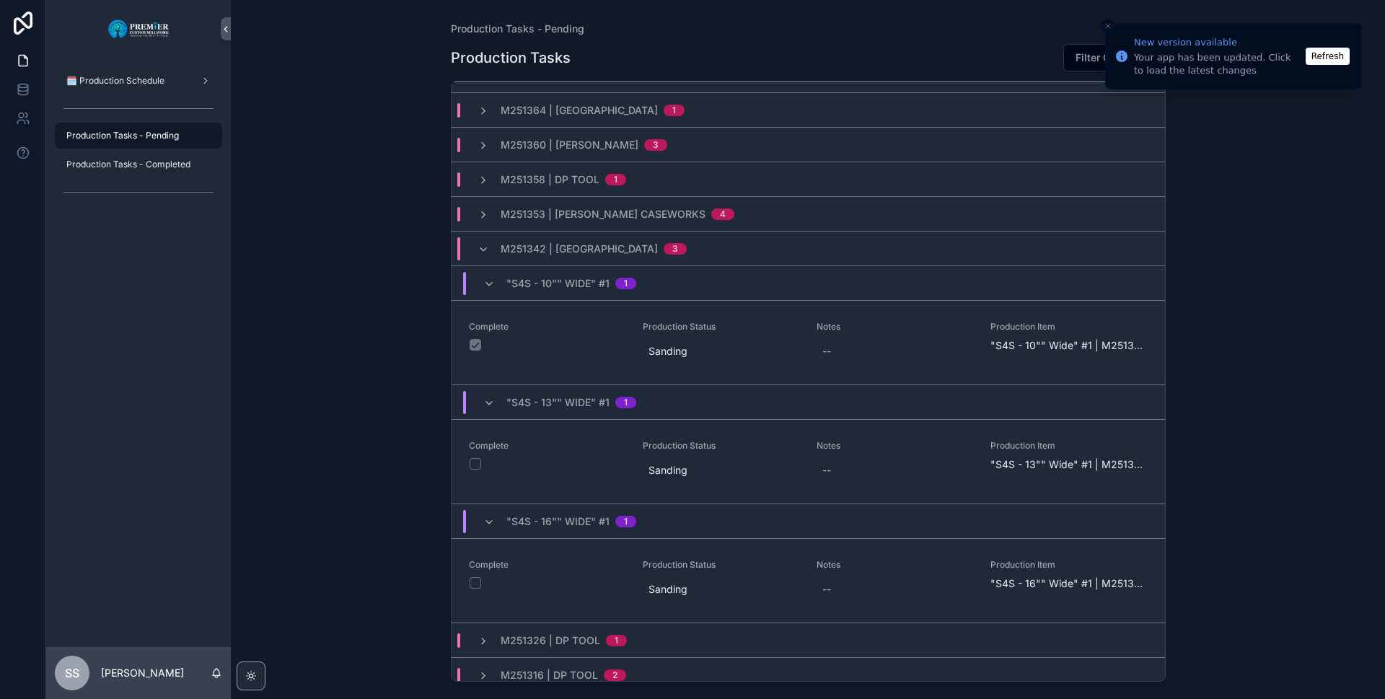
scroll to position [344, 0]
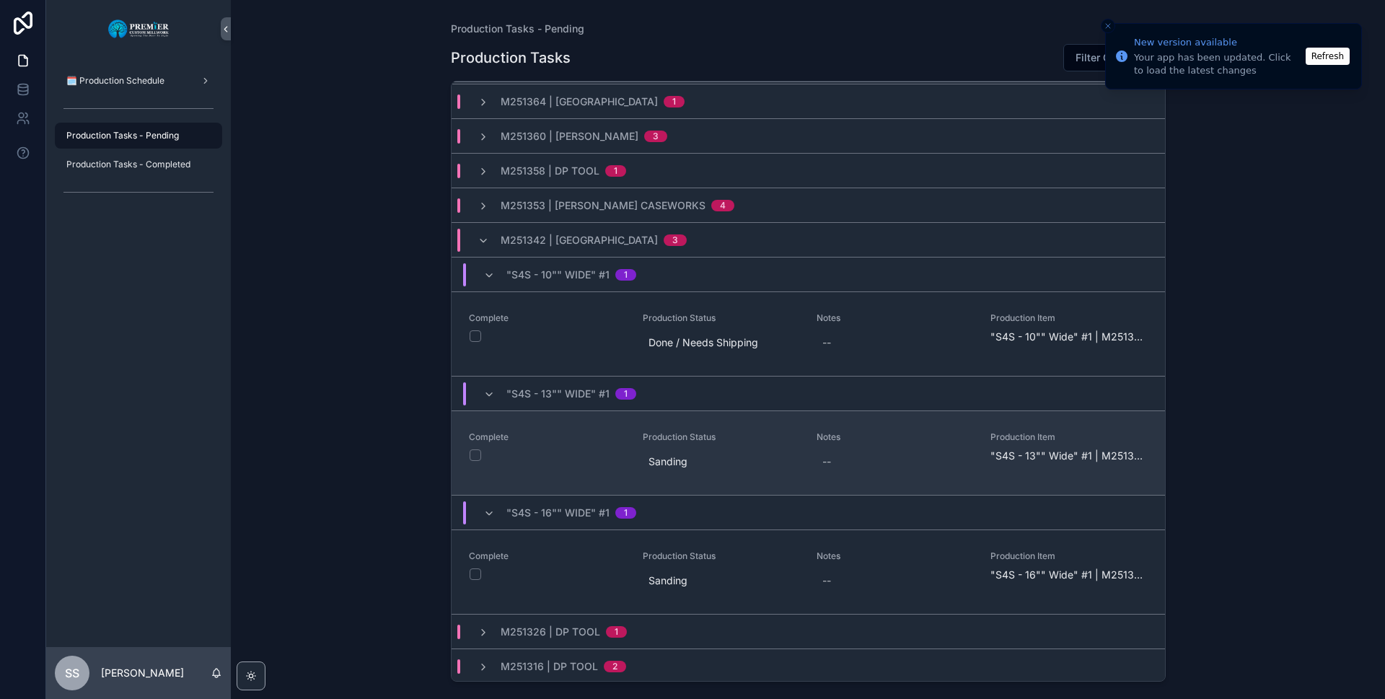
click at [470, 454] on button "scrollable content" at bounding box center [476, 455] width 12 height 12
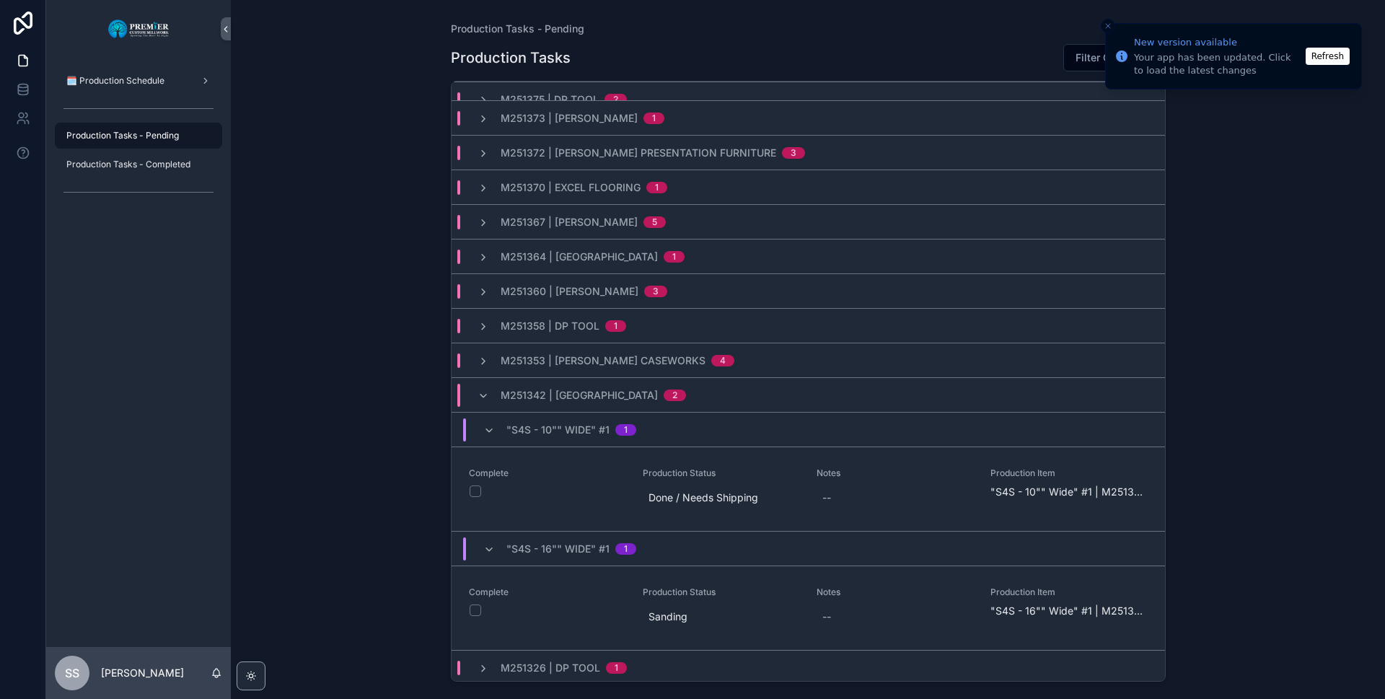
scroll to position [262, 0]
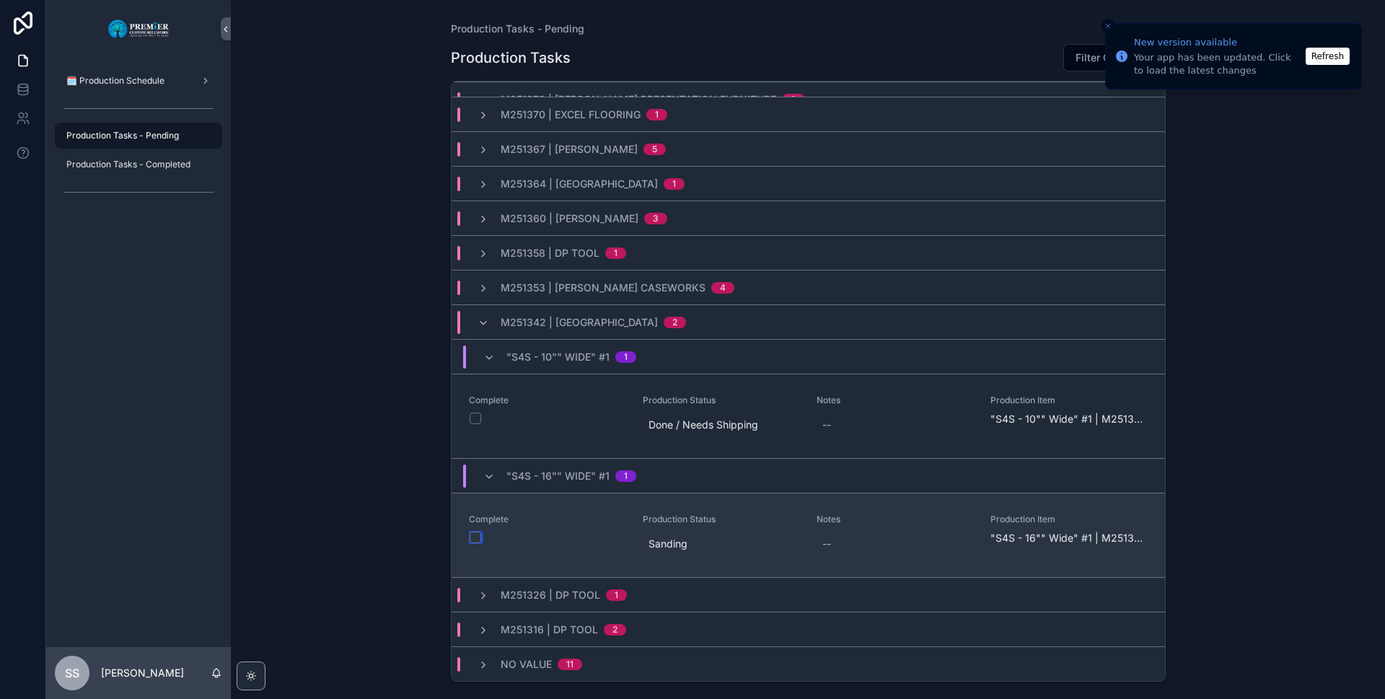
click at [474, 537] on button "scrollable content" at bounding box center [476, 538] width 12 height 12
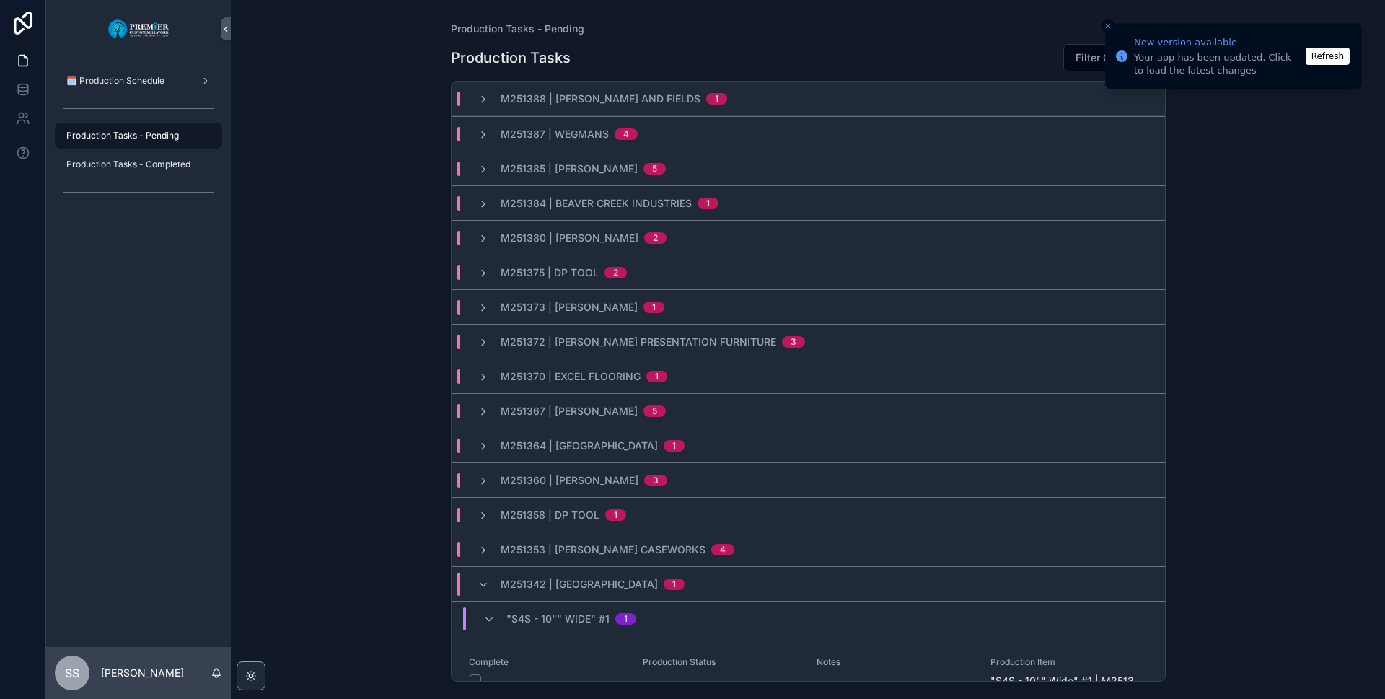
scroll to position [143, 0]
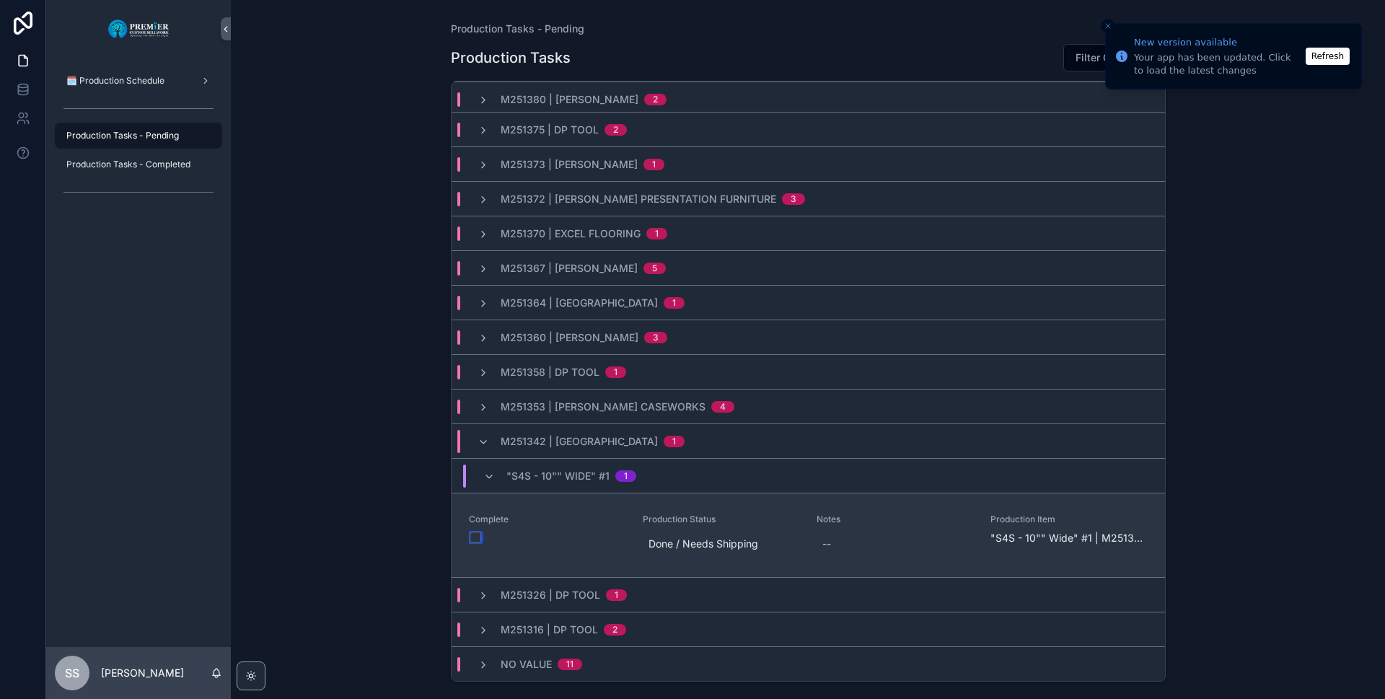
click at [475, 534] on button "scrollable content" at bounding box center [476, 538] width 12 height 12
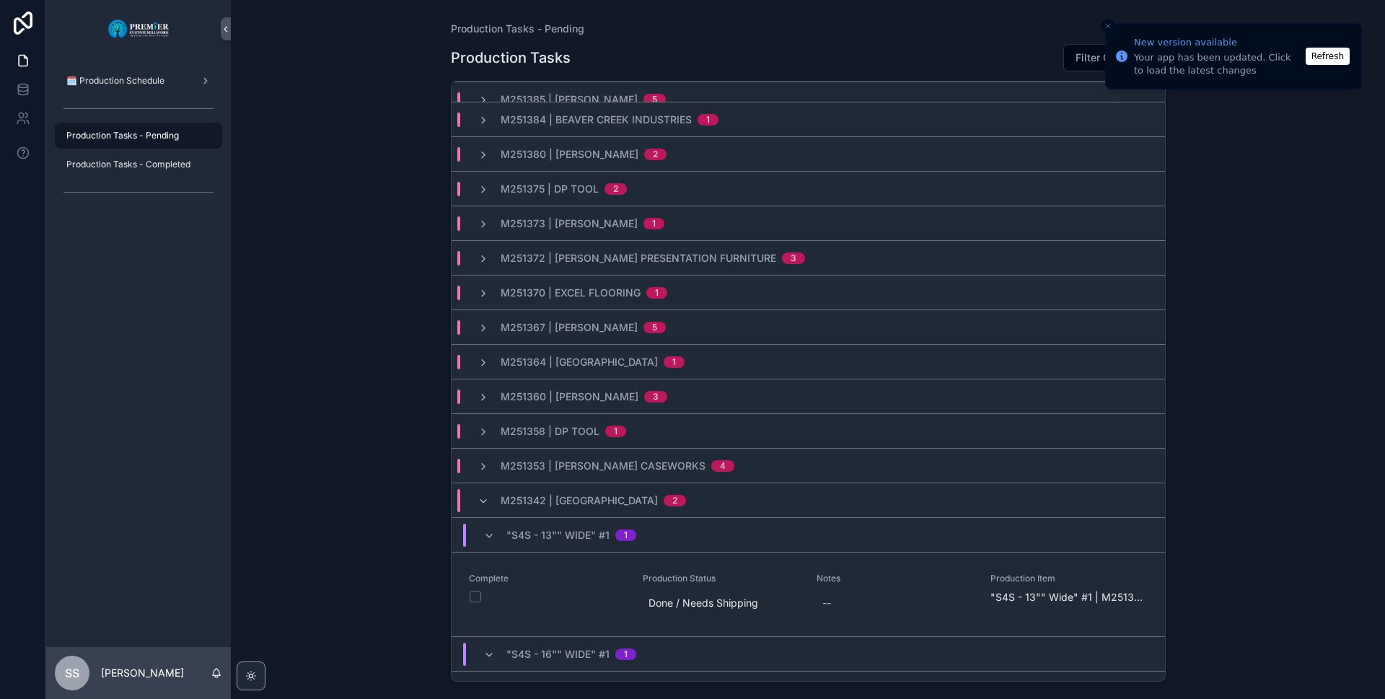
scroll to position [262, 0]
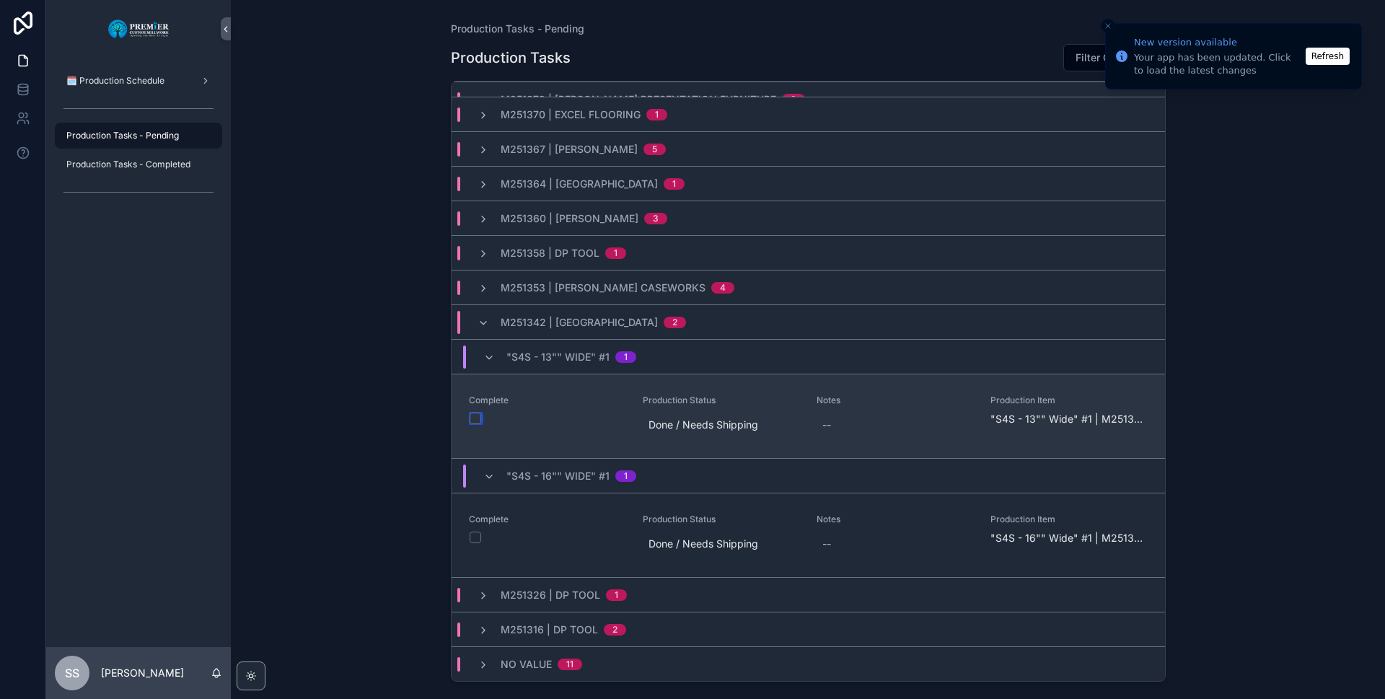
click at [474, 418] on button "scrollable content" at bounding box center [476, 419] width 12 height 12
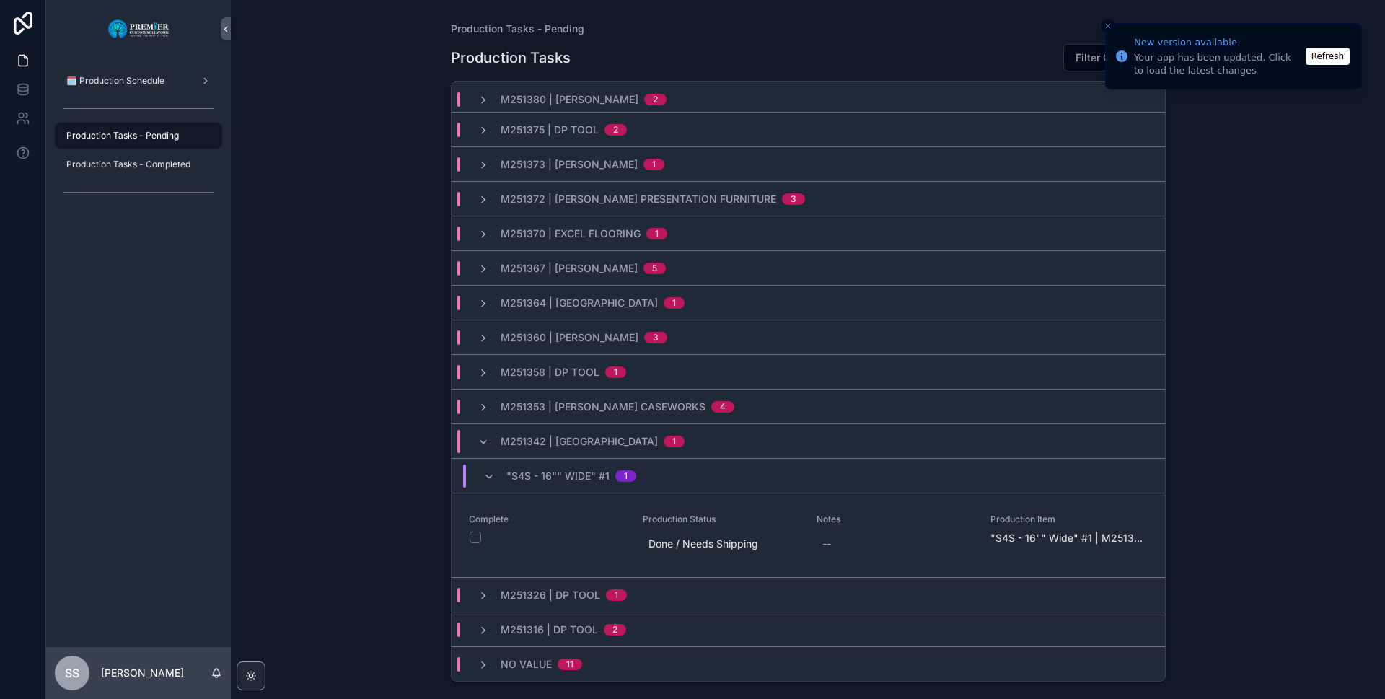
scroll to position [143, 0]
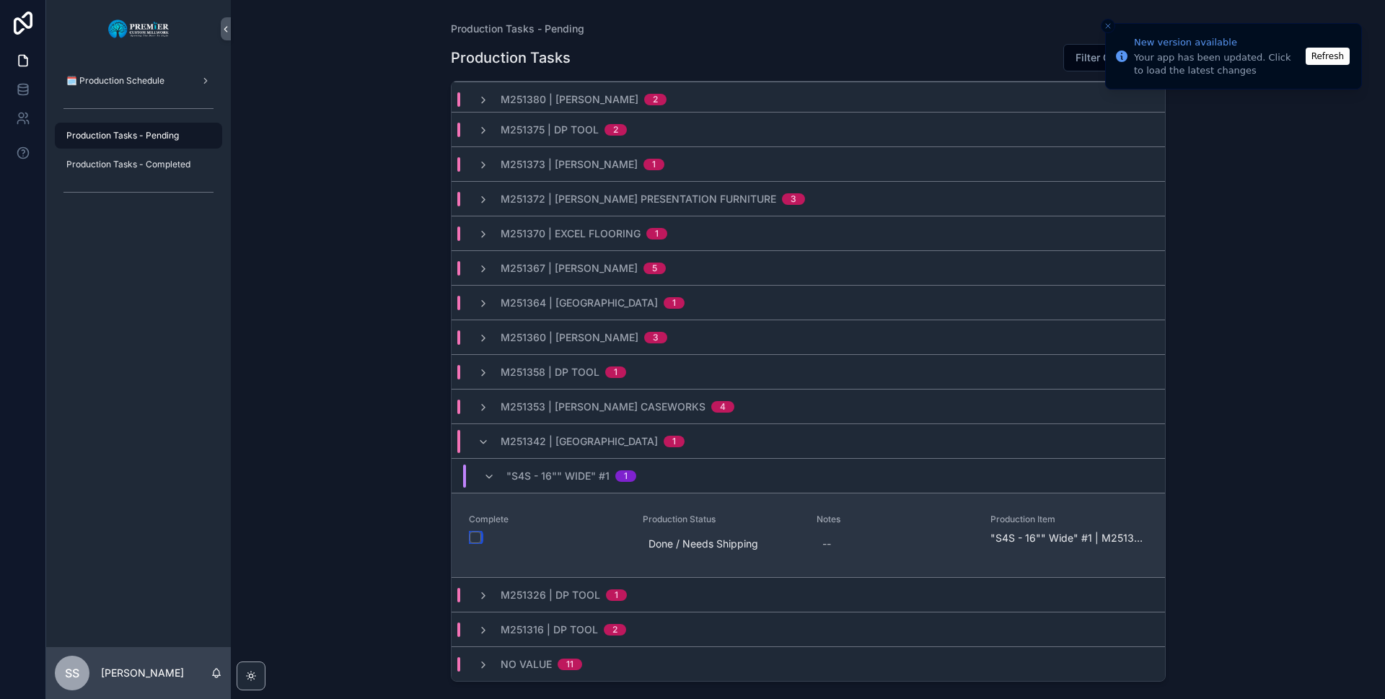
click at [472, 535] on button "scrollable content" at bounding box center [476, 538] width 12 height 12
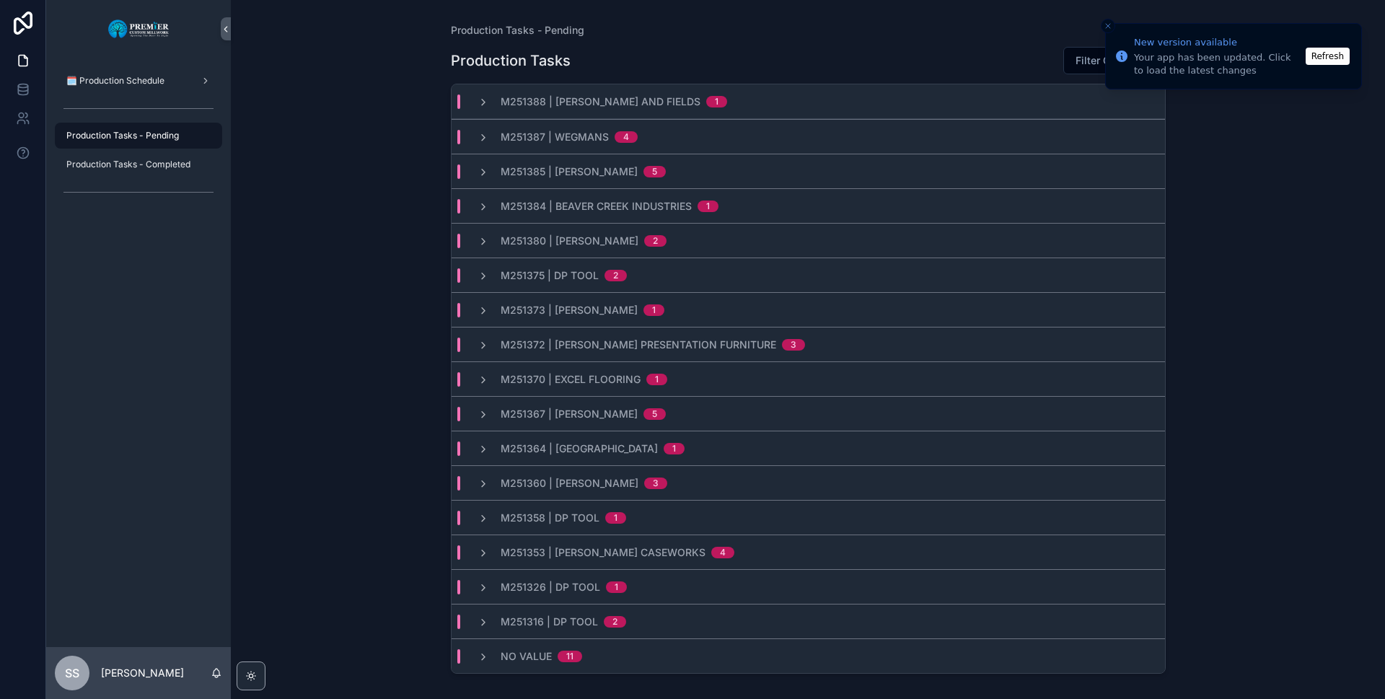
scroll to position [0, 0]
click at [148, 80] on span "🗓️ Production Schedule" at bounding box center [115, 81] width 98 height 12
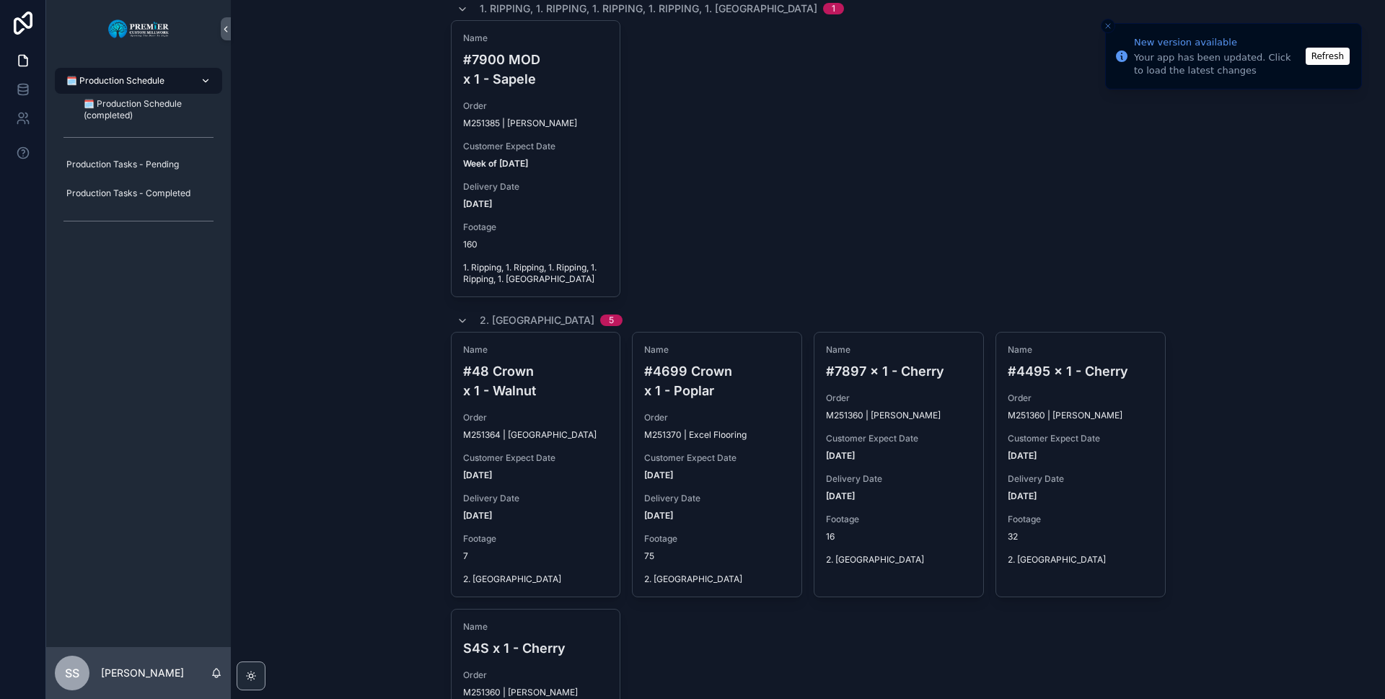
scroll to position [721, 0]
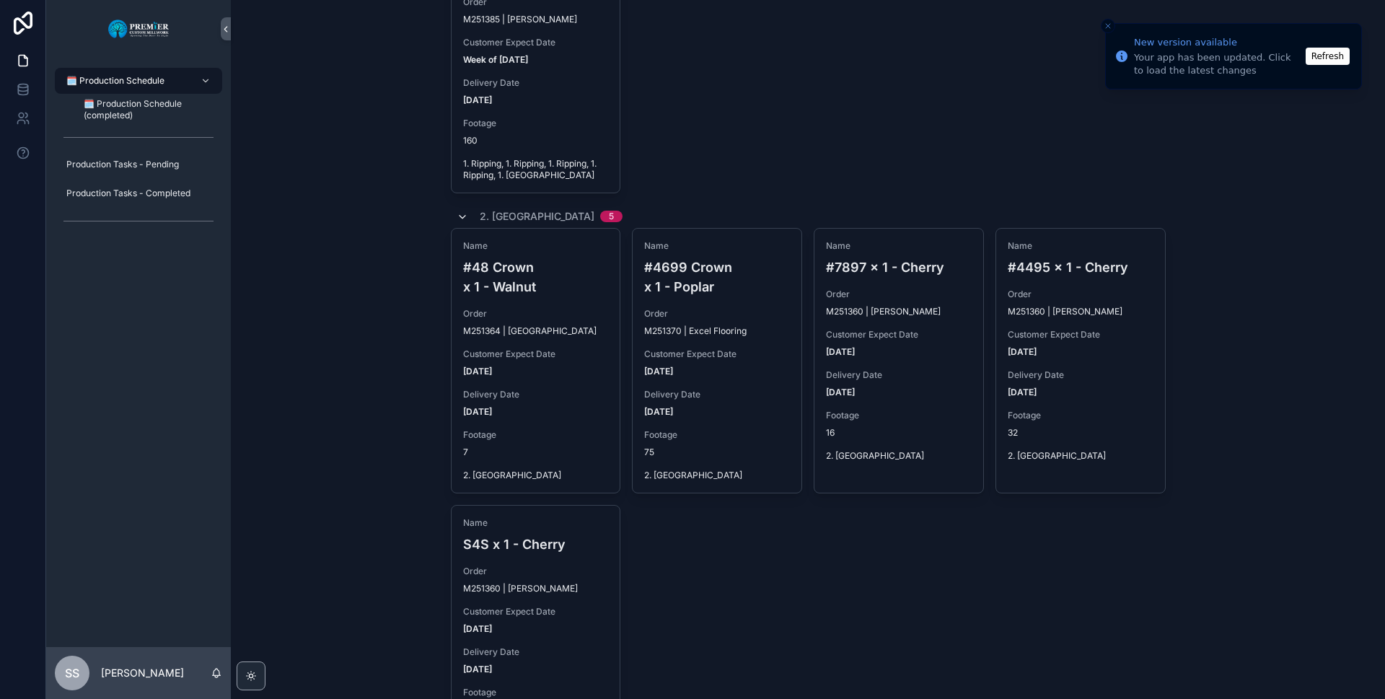
click at [462, 214] on icon "scrollable content" at bounding box center [463, 217] width 12 height 12
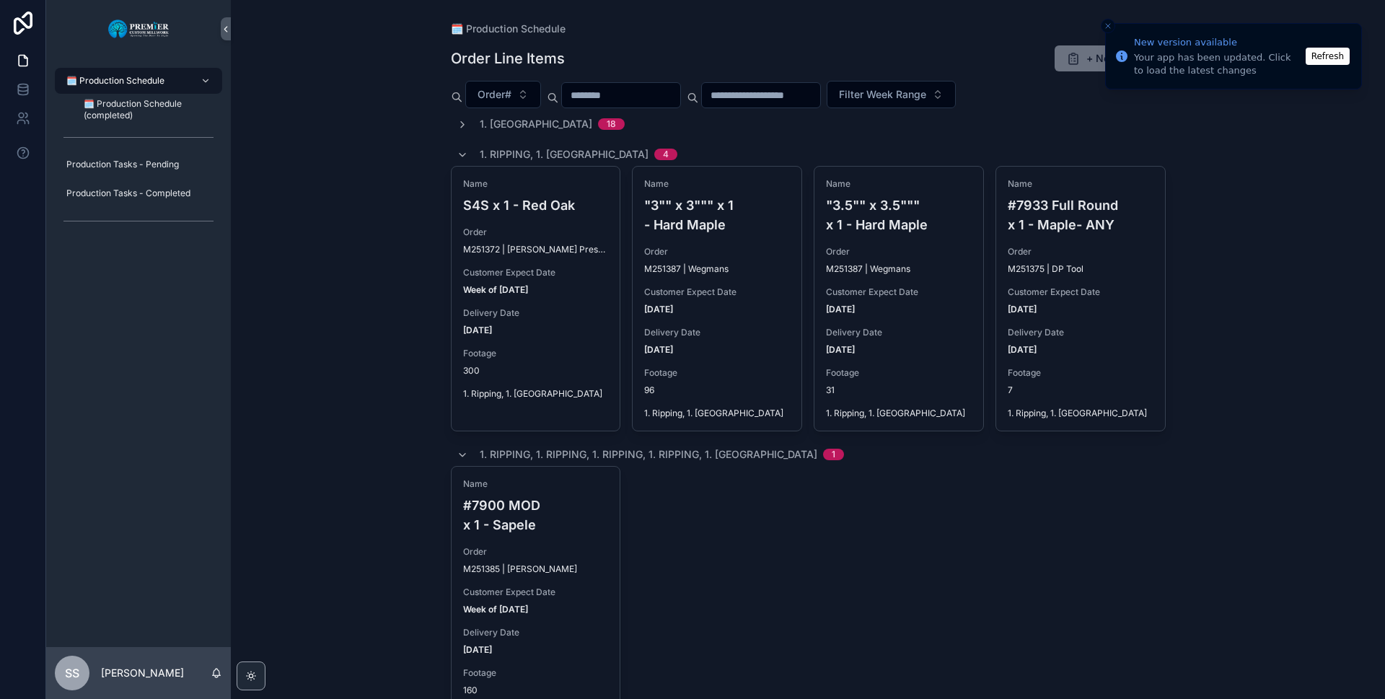
scroll to position [0, 0]
click at [458, 452] on icon "scrollable content" at bounding box center [463, 457] width 12 height 12
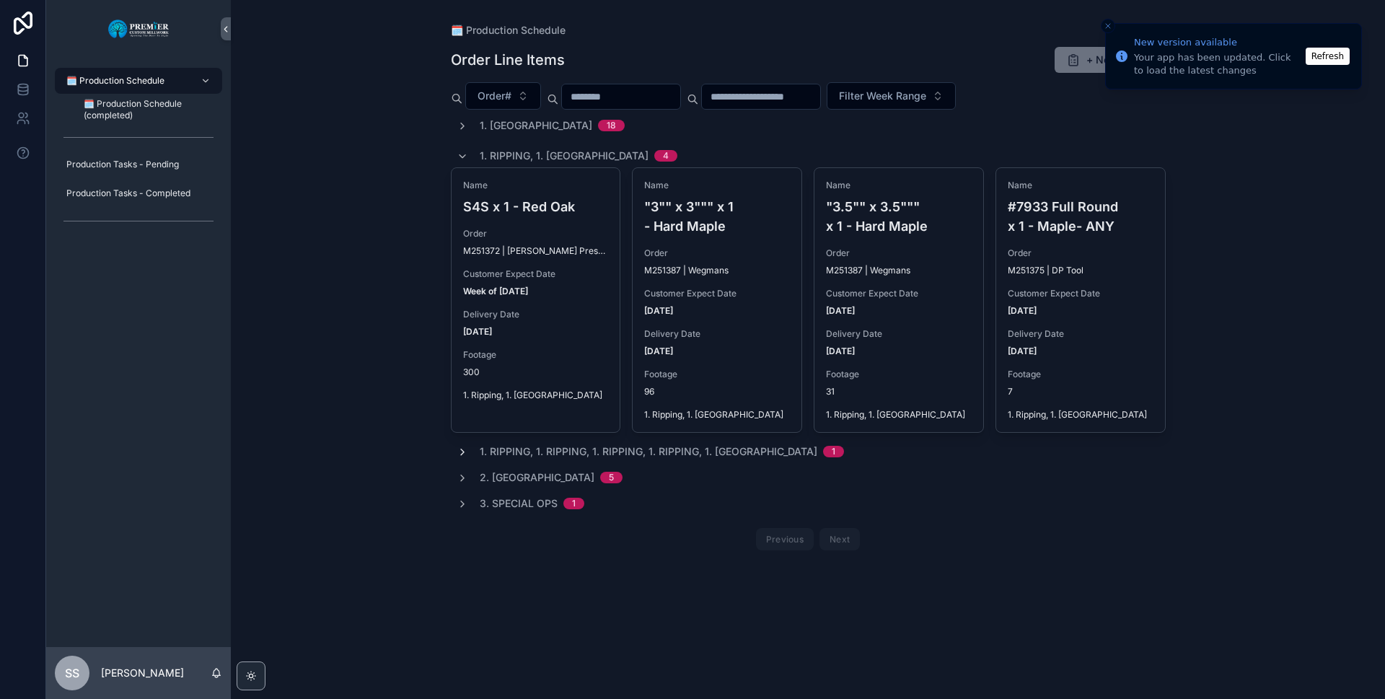
click at [461, 158] on icon "scrollable content" at bounding box center [463, 157] width 12 height 12
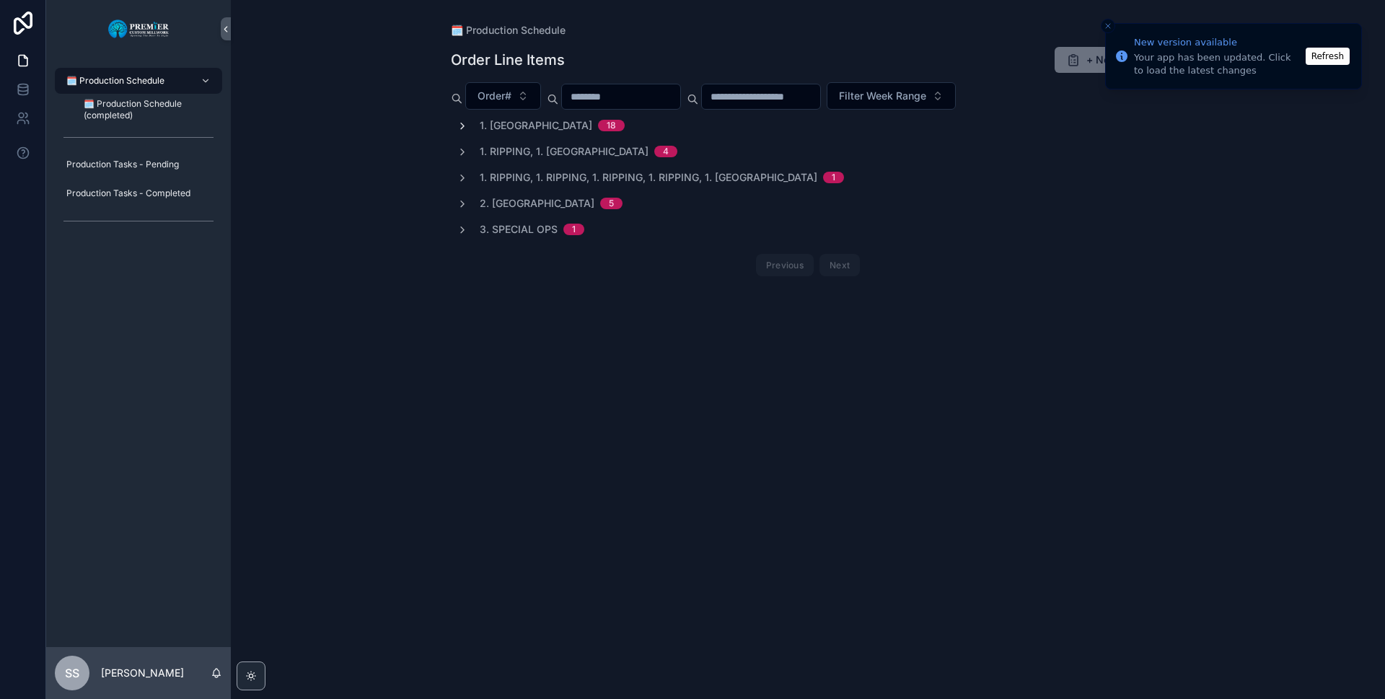
click at [461, 121] on icon "scrollable content" at bounding box center [463, 126] width 12 height 12
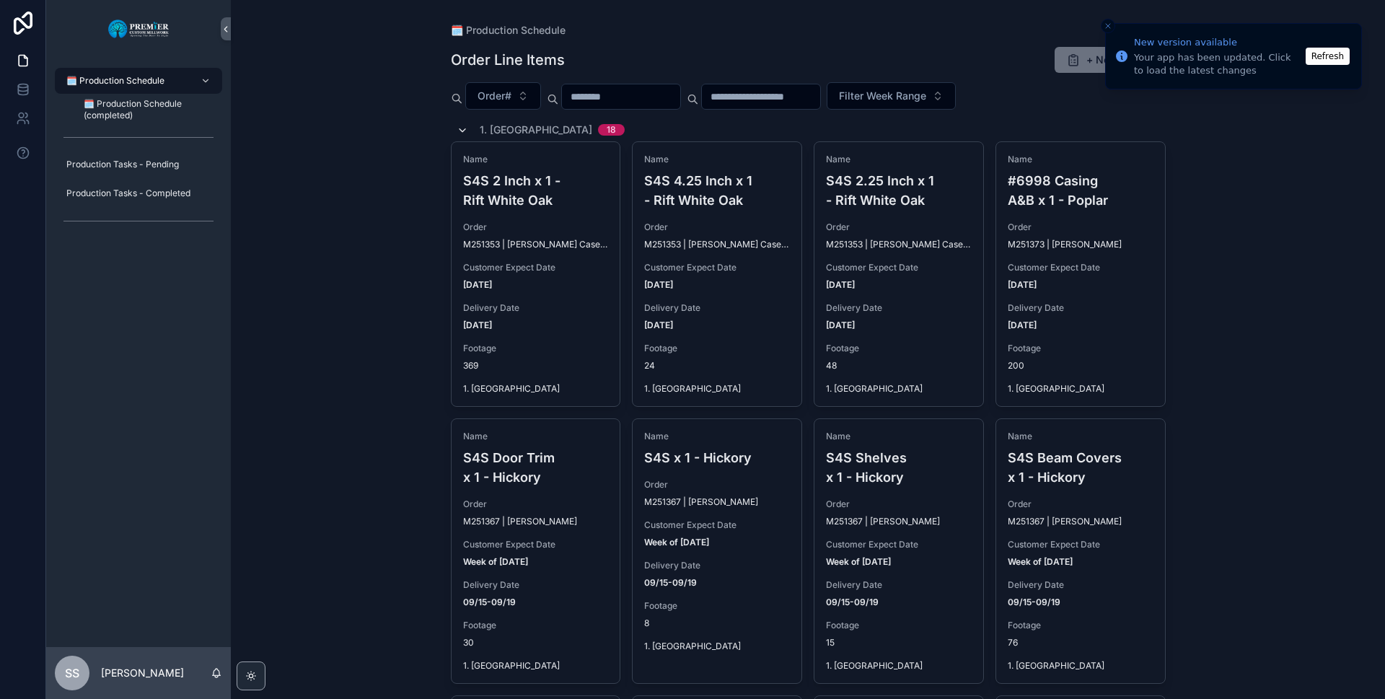
click at [457, 126] on icon "scrollable content" at bounding box center [463, 131] width 12 height 12
